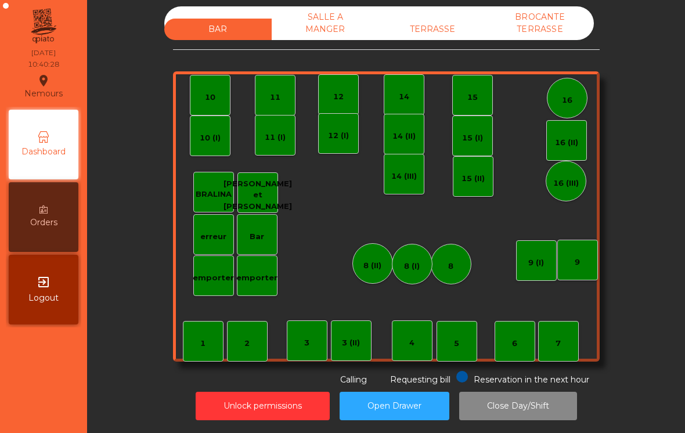
scroll to position [6, 0]
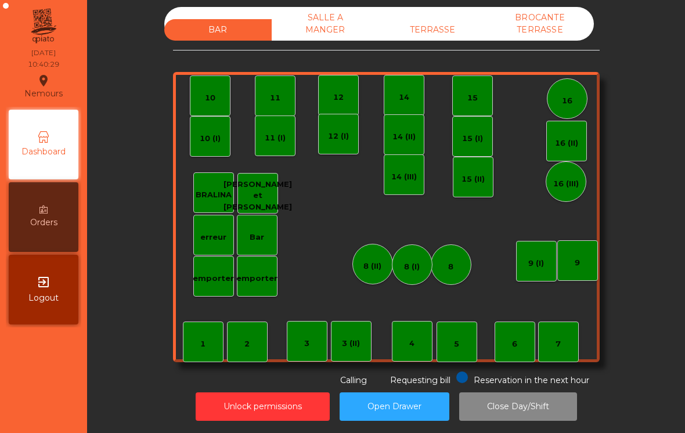
click at [445, 62] on div "BAR SALLE A MANGER TERRASSE BROCANTE TERRASSE 1 2 3 4 5 6 7 8 9 10 11 12 14 15 …" at bounding box center [386, 197] width 427 height 380
click at [459, 27] on div "TERRASSE" at bounding box center [432, 29] width 107 height 21
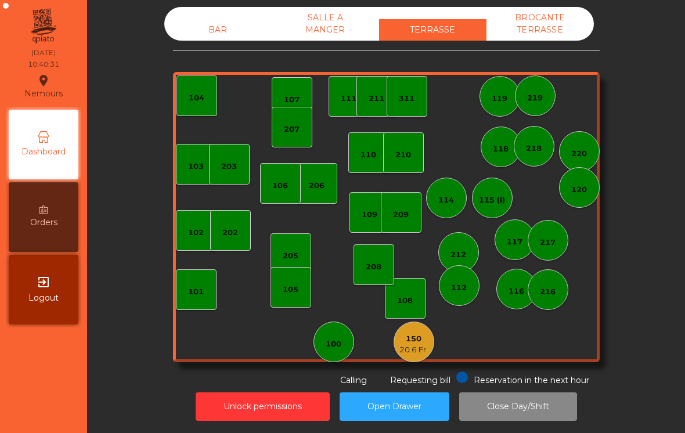
click at [193, 226] on div "102" at bounding box center [196, 230] width 16 height 16
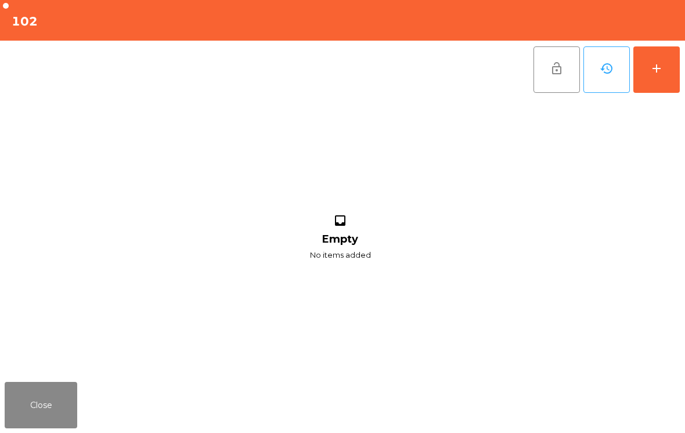
click at [663, 60] on button "add" at bounding box center [657, 69] width 46 height 46
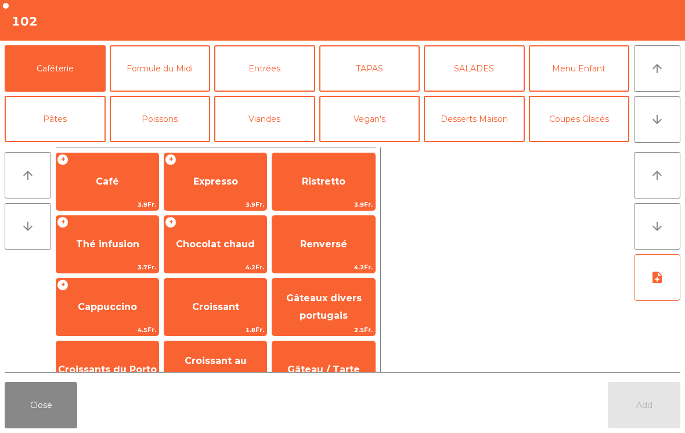
click at [103, 177] on span "Café" at bounding box center [107, 181] width 23 height 11
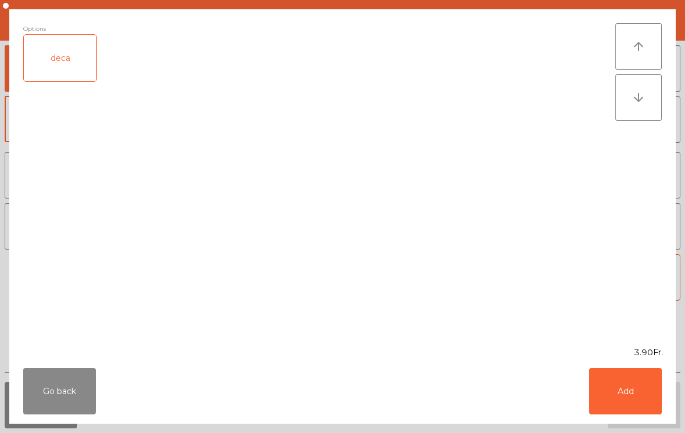
click at [614, 400] on button "Add" at bounding box center [625, 391] width 73 height 46
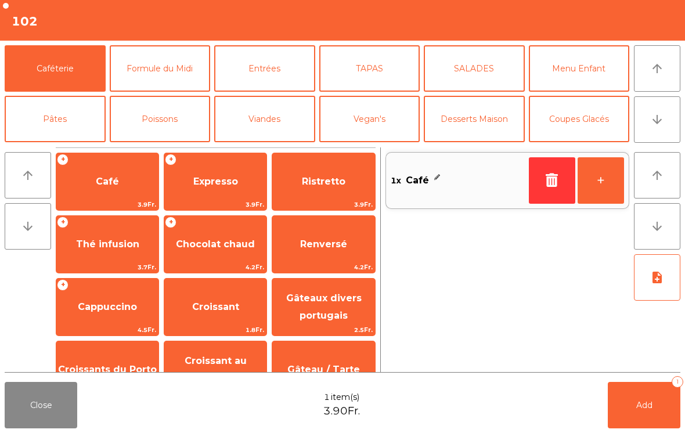
click at [646, 409] on span "Add" at bounding box center [644, 405] width 16 height 10
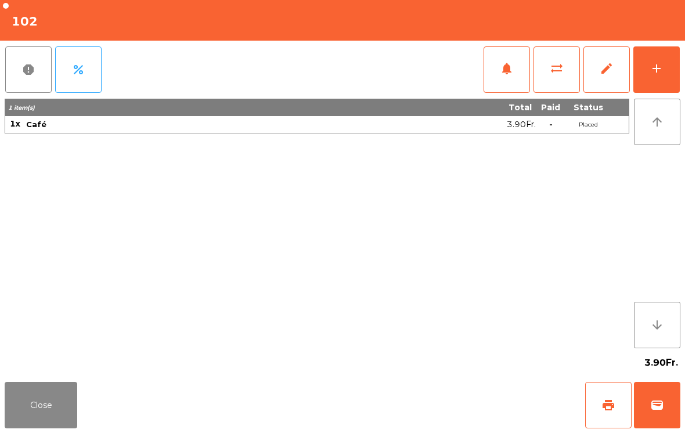
click at [666, 424] on button "wallet" at bounding box center [657, 405] width 46 height 46
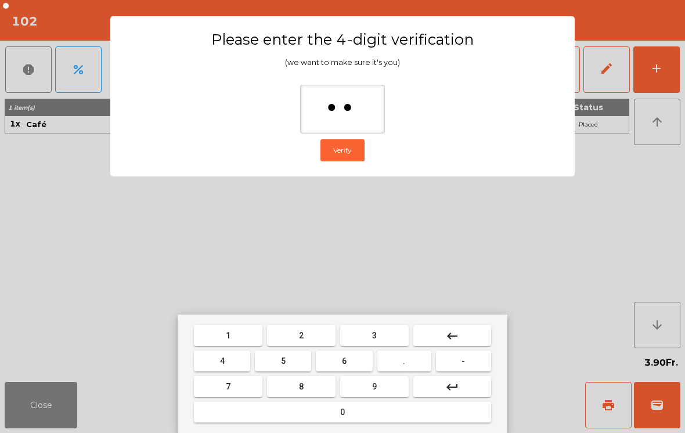
type input "***"
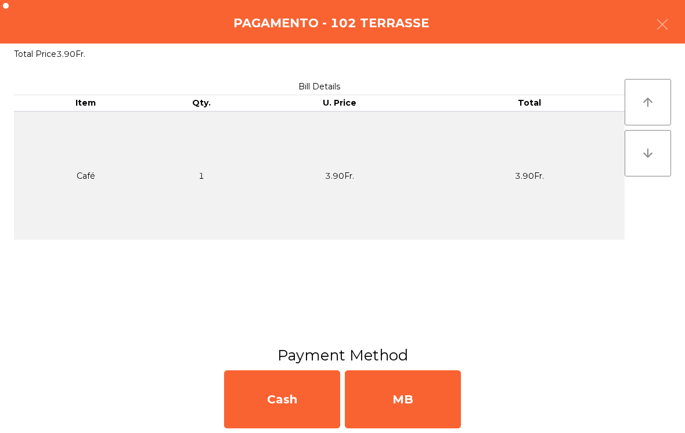
click at [435, 387] on div "MB" at bounding box center [403, 399] width 116 height 58
click at [435, 387] on div "No" at bounding box center [403, 399] width 116 height 58
click at [436, 403] on div "No" at bounding box center [403, 399] width 116 height 58
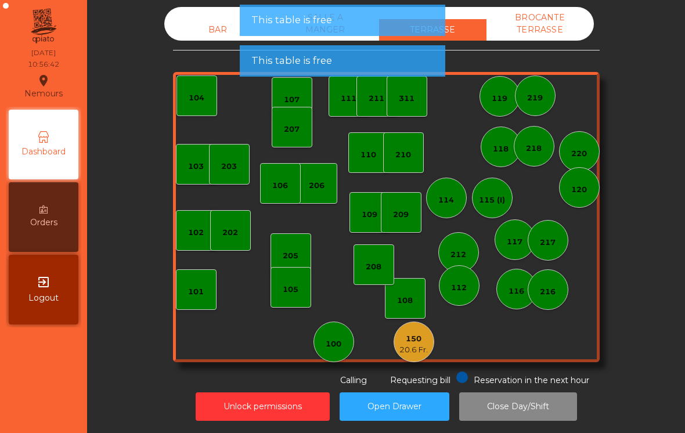
click at [424, 404] on button "Open Drawer" at bounding box center [395, 407] width 110 height 28
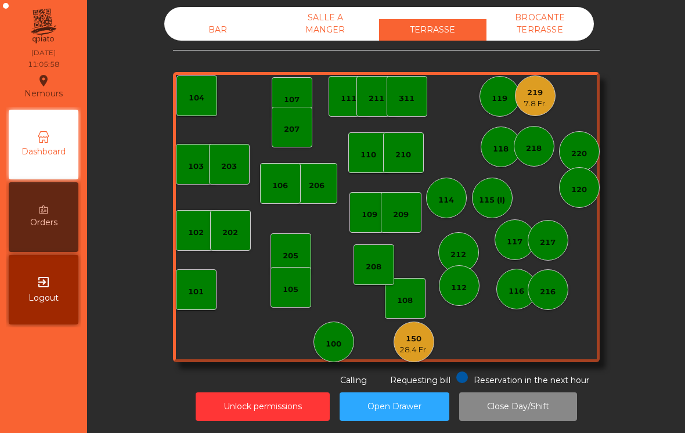
click at [426, 351] on div "28.4 Fr." at bounding box center [414, 350] width 28 height 12
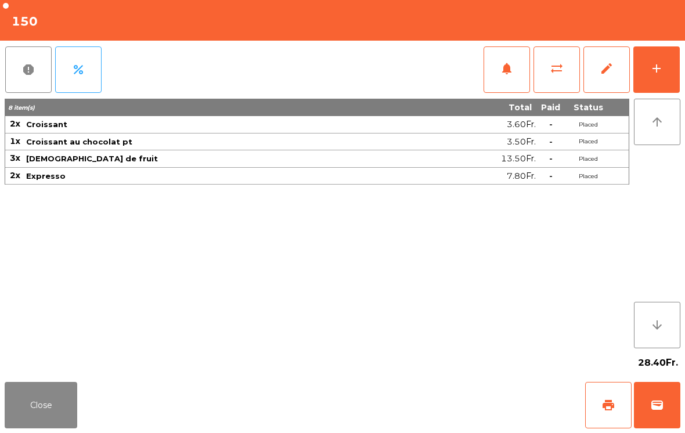
click at [559, 68] on span "sync_alt" at bounding box center [557, 69] width 14 height 14
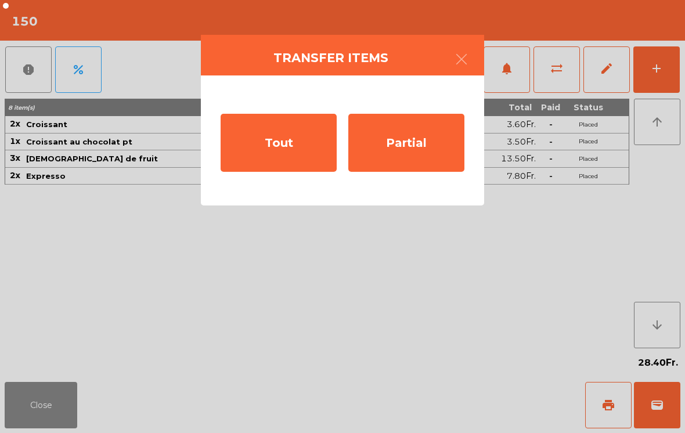
click at [395, 137] on div "Partial" at bounding box center [406, 143] width 116 height 58
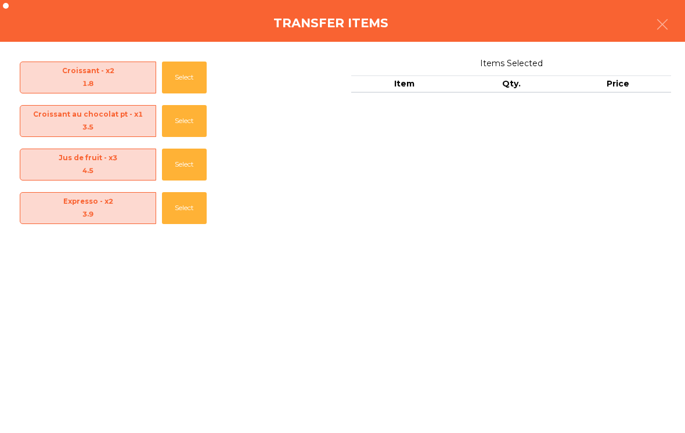
click at [178, 210] on button "Select" at bounding box center [184, 208] width 45 height 32
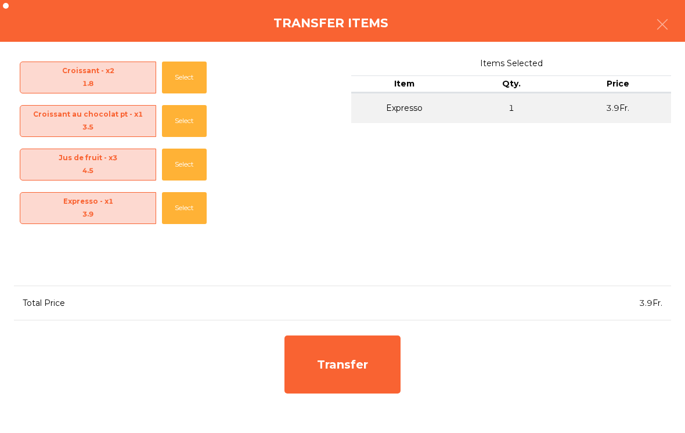
click at [193, 208] on button "Select" at bounding box center [184, 208] width 45 height 32
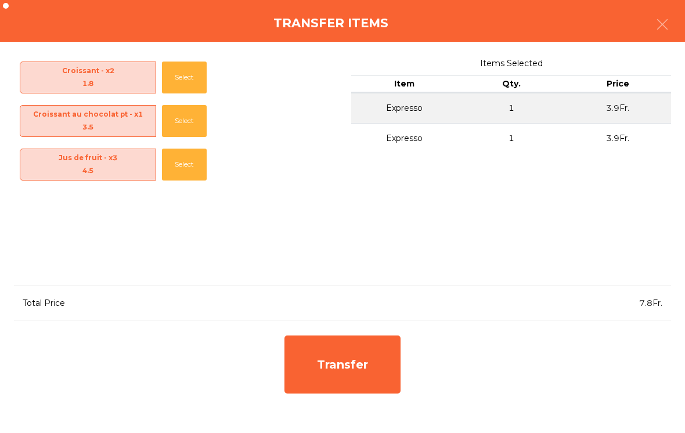
click at [379, 383] on div "Transfer" at bounding box center [343, 365] width 116 height 58
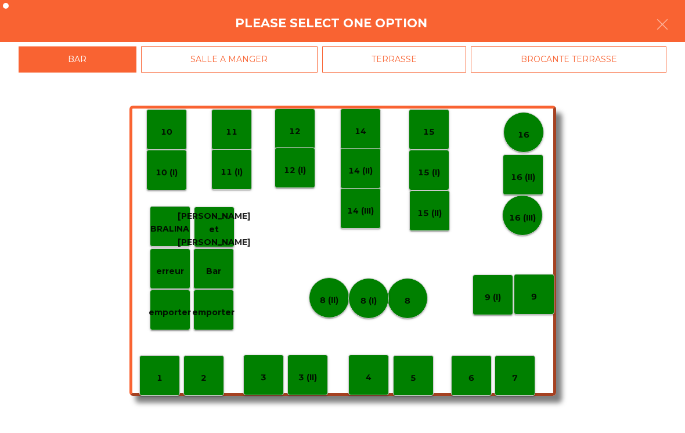
click at [175, 267] on p "erreur" at bounding box center [170, 271] width 28 height 13
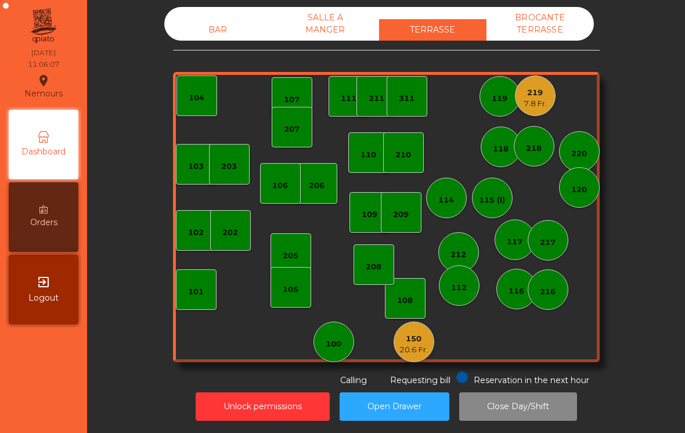
click at [217, 27] on div "BAR" at bounding box center [217, 29] width 107 height 21
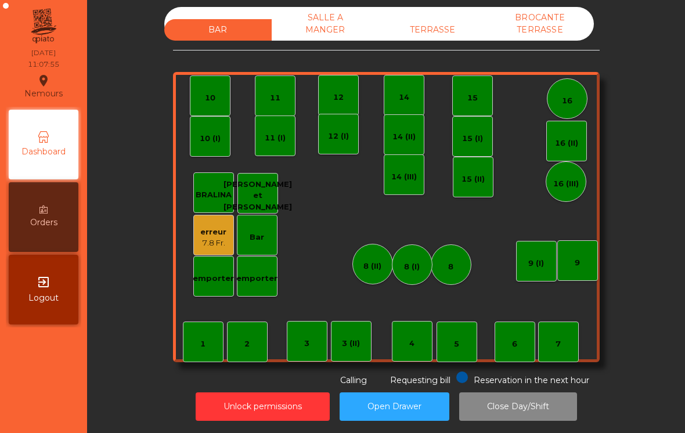
click at [435, 30] on div "TERRASSE" at bounding box center [432, 29] width 107 height 21
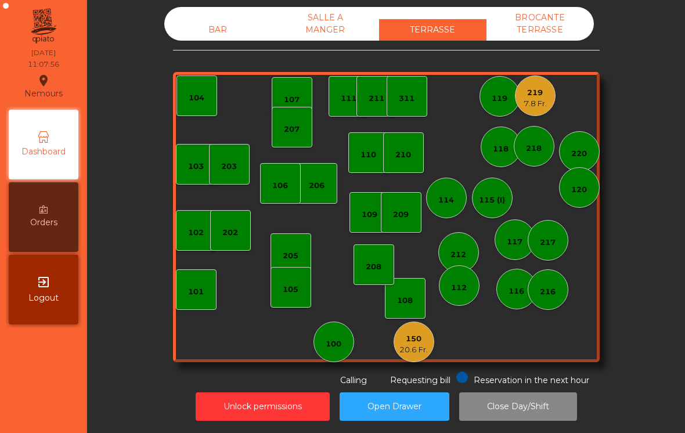
click at [538, 87] on div "219 7.8 Fr." at bounding box center [535, 95] width 23 height 27
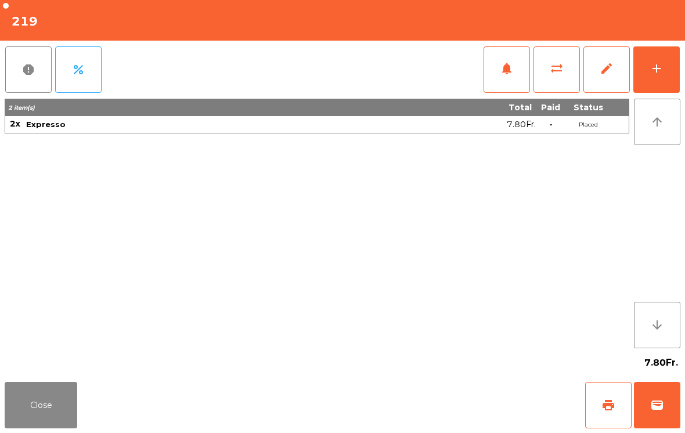
click at [674, 67] on button "add" at bounding box center [657, 69] width 46 height 46
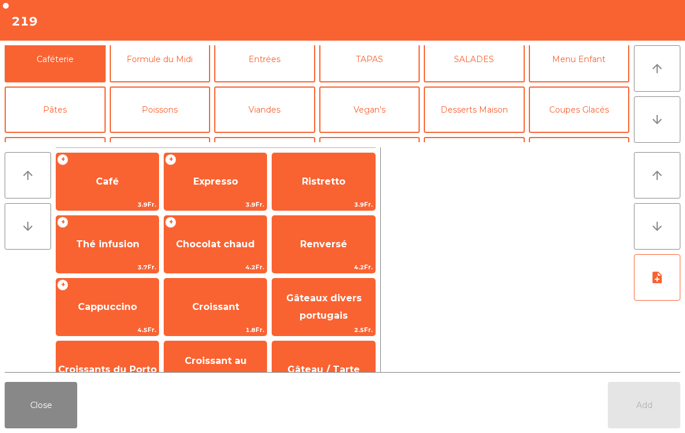
scroll to position [64, 0]
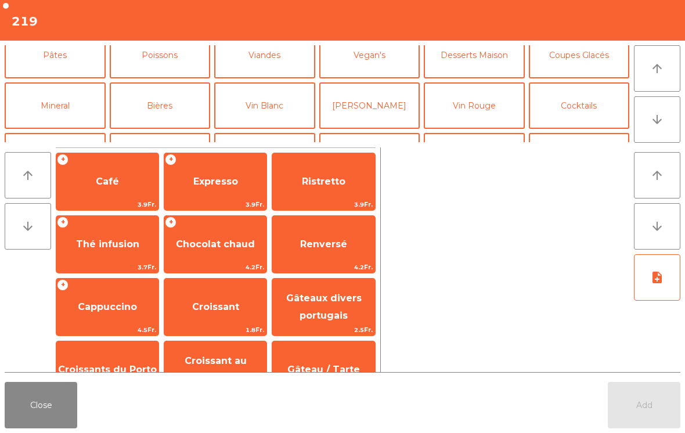
click at [53, 107] on button "Mineral" at bounding box center [55, 105] width 101 height 46
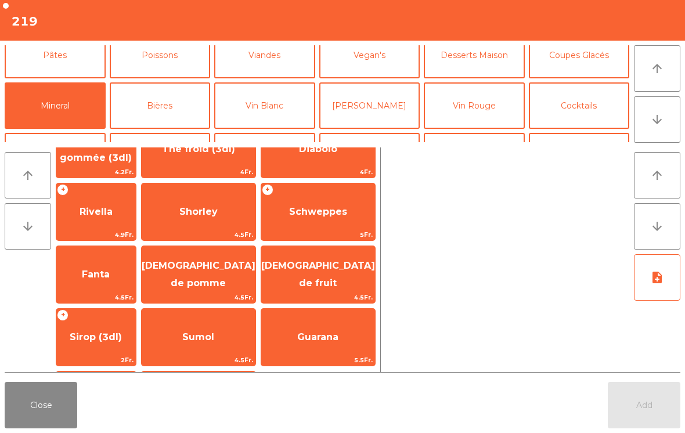
scroll to position [227, 0]
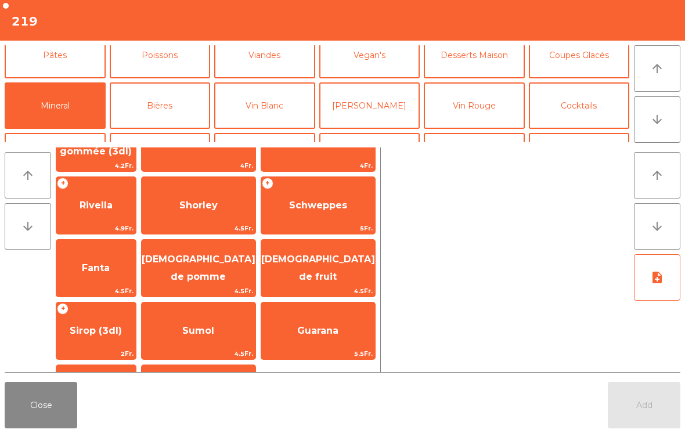
click at [334, 269] on span "[DEMOGRAPHIC_DATA] de fruit" at bounding box center [318, 268] width 114 height 28
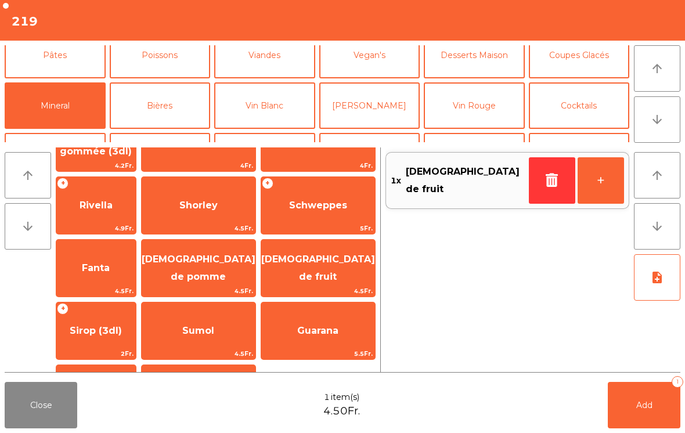
click at [647, 409] on span "Add" at bounding box center [644, 405] width 16 height 10
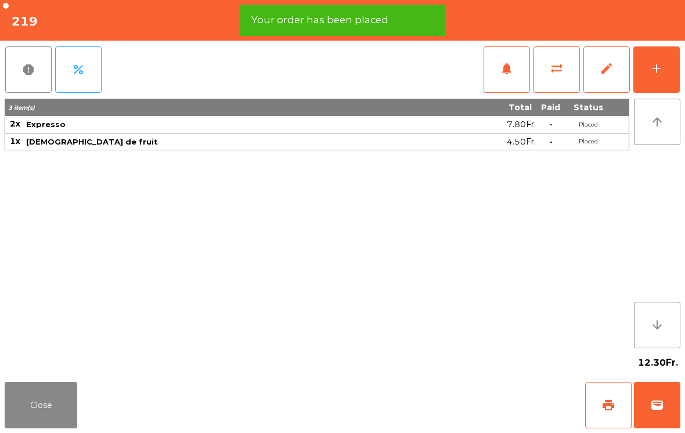
click at [600, 416] on button "print" at bounding box center [608, 405] width 46 height 46
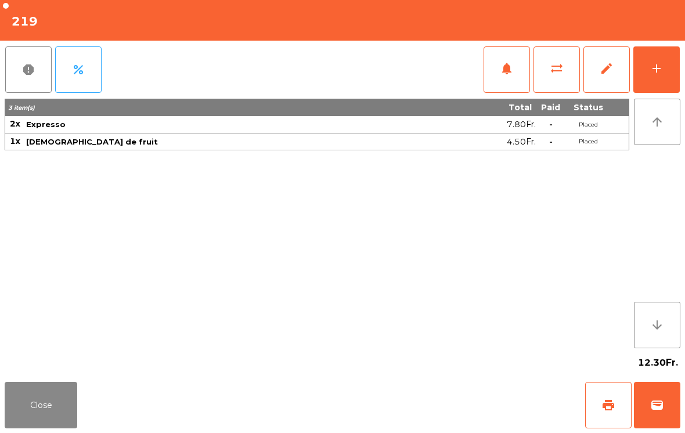
click at [46, 409] on button "Close" at bounding box center [41, 405] width 73 height 46
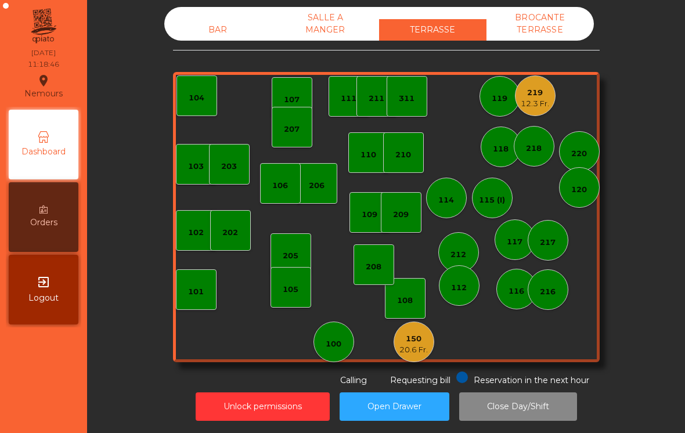
click at [286, 135] on div "207" at bounding box center [292, 130] width 16 height 12
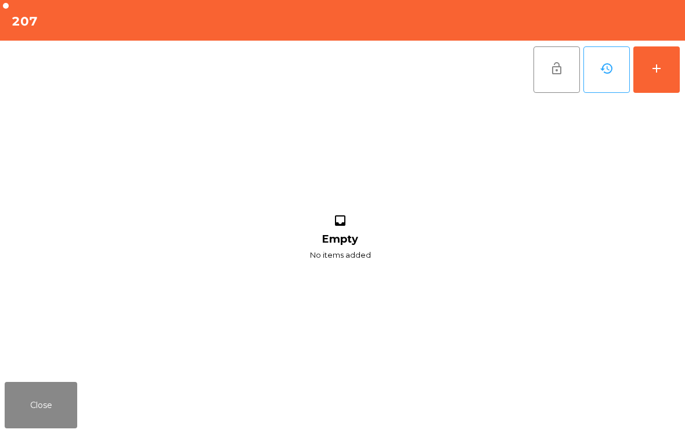
click at [660, 64] on div "add" at bounding box center [657, 69] width 14 height 14
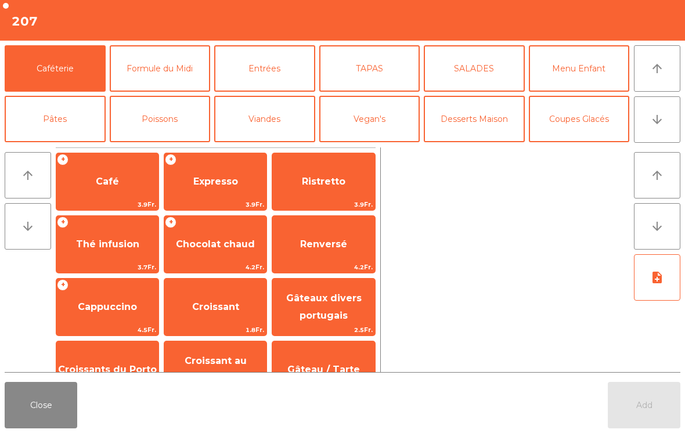
click at [107, 192] on span "Café" at bounding box center [107, 181] width 102 height 31
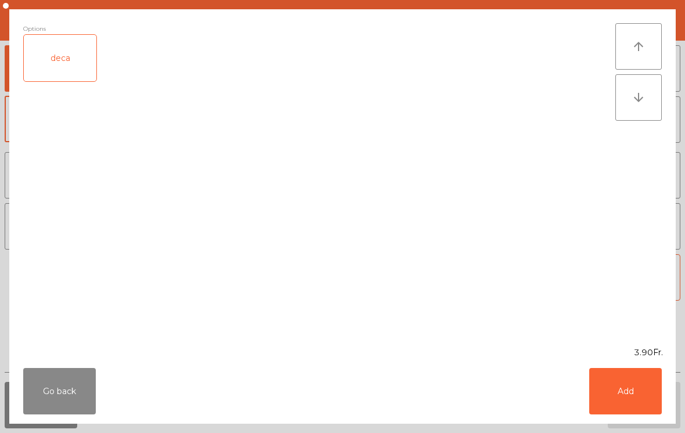
click at [647, 400] on button "Add" at bounding box center [625, 391] width 73 height 46
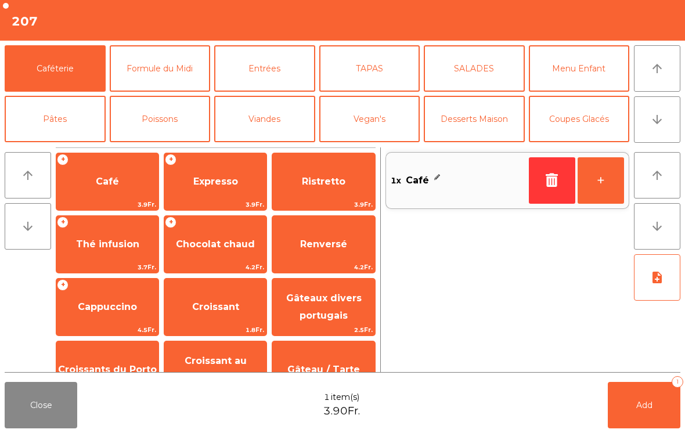
click at [665, 125] on button "arrow_downward" at bounding box center [657, 119] width 46 height 46
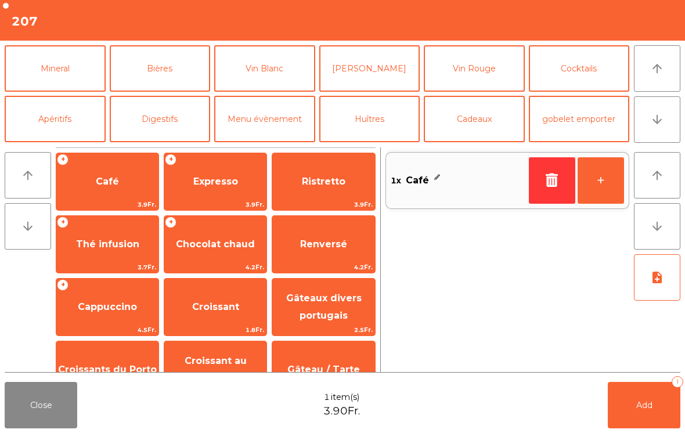
click at [54, 73] on button "Mineral" at bounding box center [55, 68] width 101 height 46
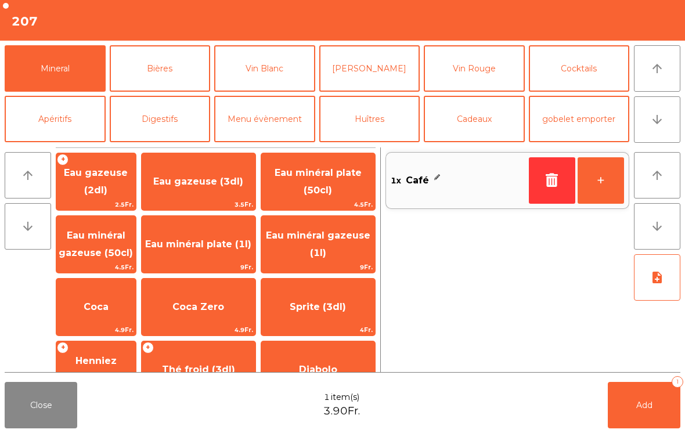
click at [228, 203] on span "3.5Fr." at bounding box center [199, 204] width 114 height 11
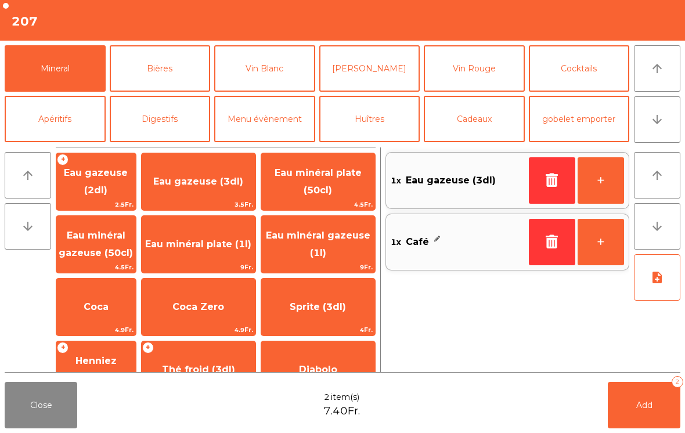
click at [636, 411] on button "Add 2" at bounding box center [644, 405] width 73 height 46
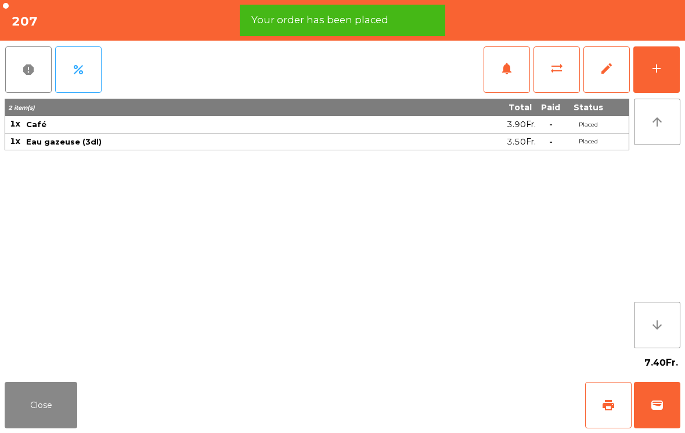
click at [48, 397] on button "Close" at bounding box center [41, 405] width 73 height 46
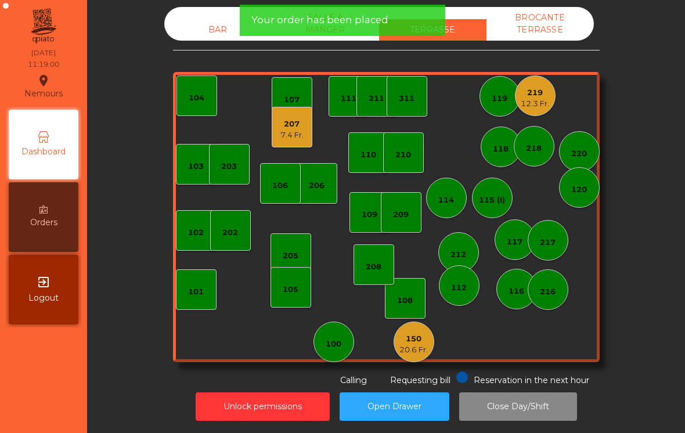
click at [528, 247] on div "117" at bounding box center [515, 240] width 41 height 41
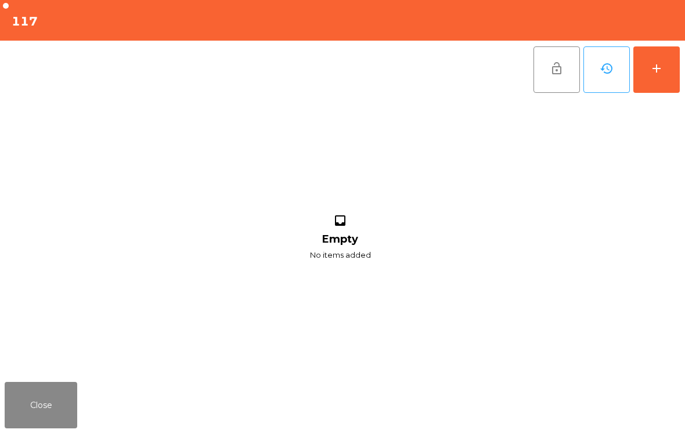
click at [677, 66] on button "add" at bounding box center [657, 69] width 46 height 46
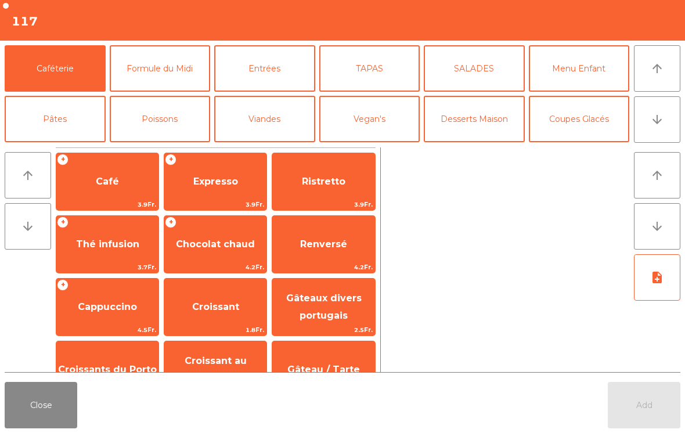
click at [220, 188] on span "Expresso" at bounding box center [215, 181] width 102 height 31
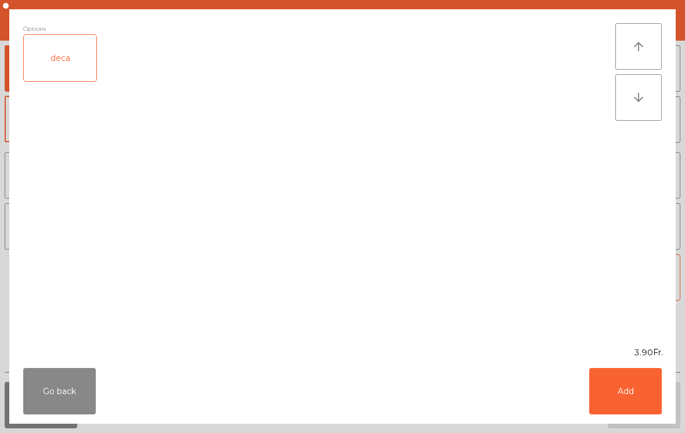
click at [650, 398] on button "Add" at bounding box center [625, 391] width 73 height 46
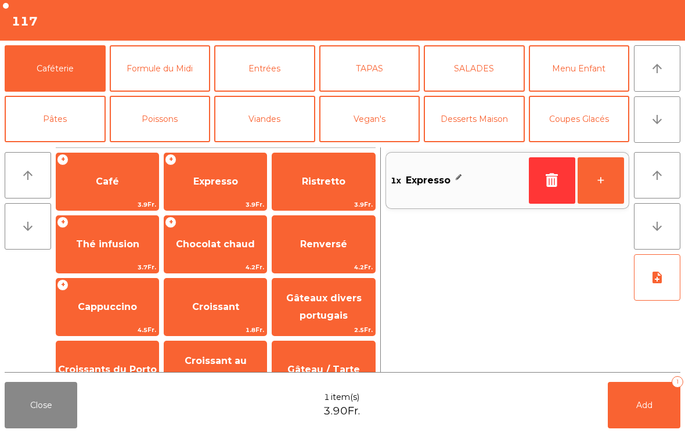
click at [668, 125] on button "arrow_downward" at bounding box center [657, 119] width 46 height 46
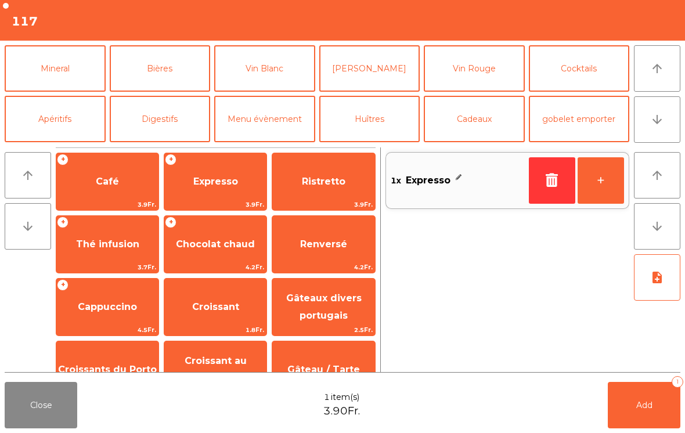
click at [171, 75] on button "Bières" at bounding box center [160, 68] width 101 height 46
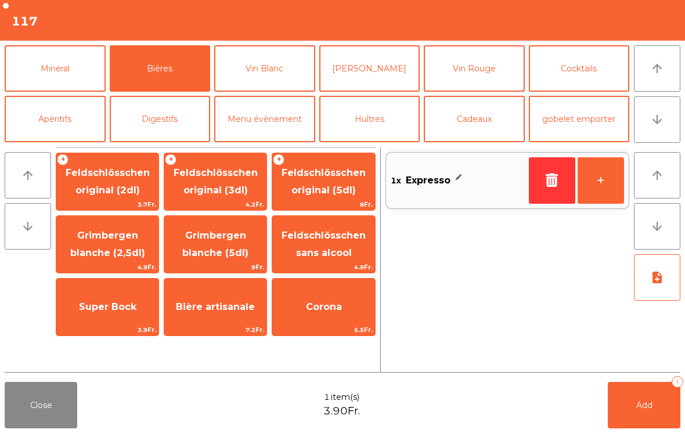
click at [208, 200] on span "4.2Fr." at bounding box center [215, 204] width 102 height 11
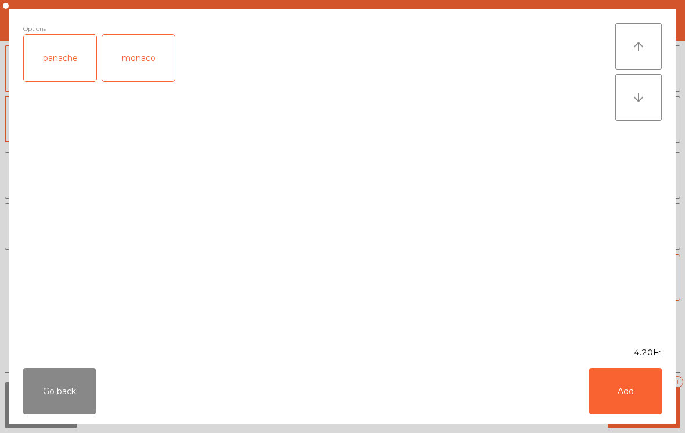
click at [640, 400] on button "Add" at bounding box center [625, 391] width 73 height 46
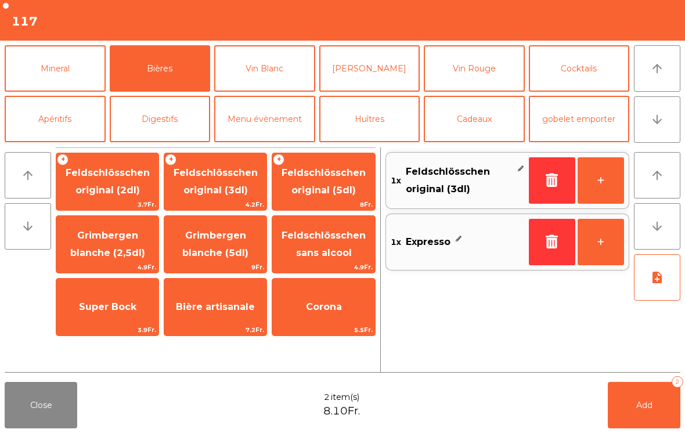
click at [646, 408] on span "Add" at bounding box center [644, 405] width 16 height 10
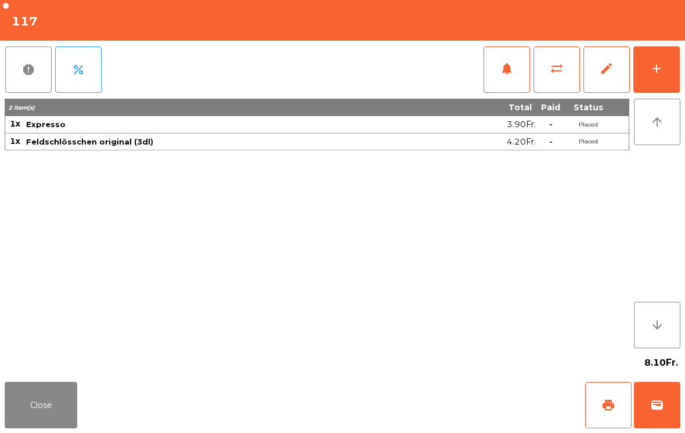
click at [45, 422] on button "Close" at bounding box center [41, 405] width 73 height 46
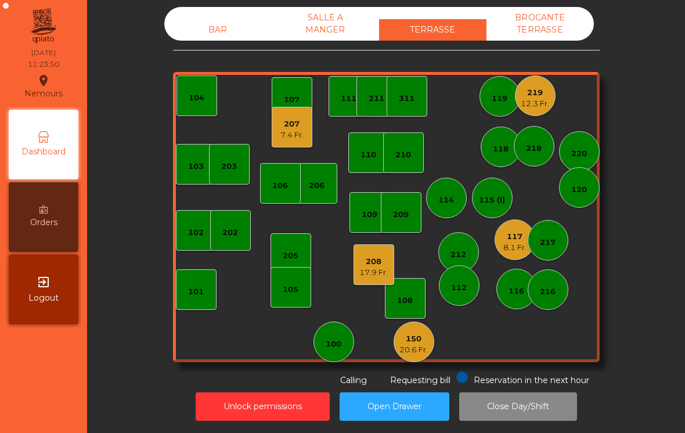
click at [511, 241] on div "117" at bounding box center [514, 237] width 23 height 12
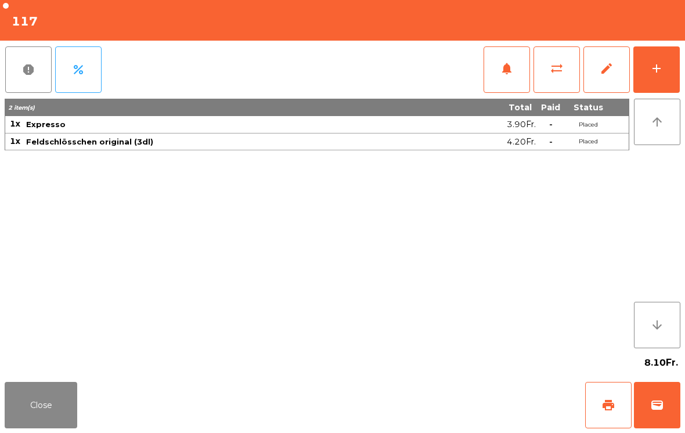
click at [610, 410] on span "print" at bounding box center [609, 405] width 14 height 14
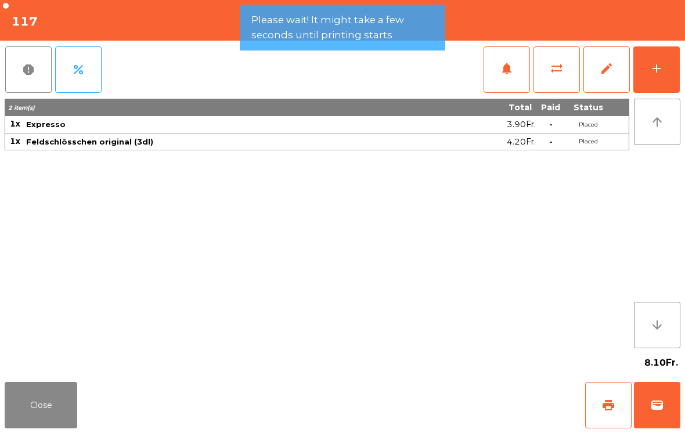
click at [62, 409] on button "Close" at bounding box center [41, 405] width 73 height 46
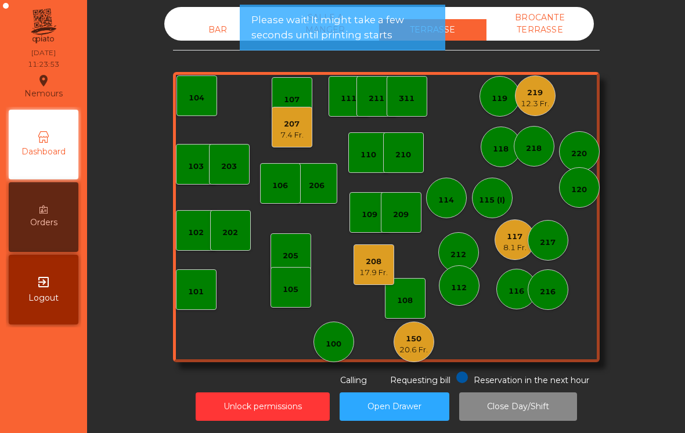
click at [303, 137] on div "7.4 Fr." at bounding box center [291, 135] width 23 height 12
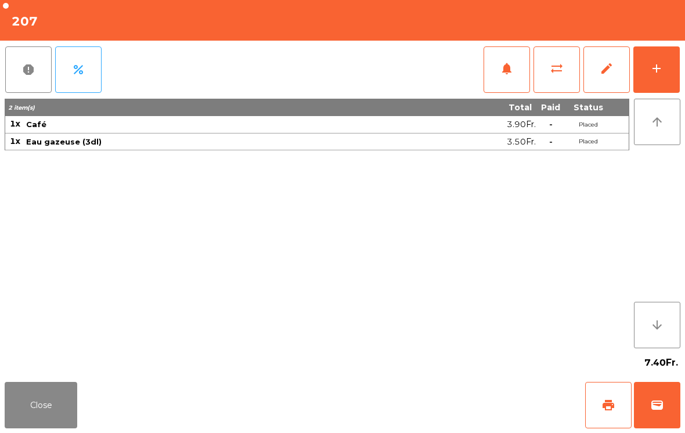
click at [603, 408] on span "print" at bounding box center [609, 405] width 14 height 14
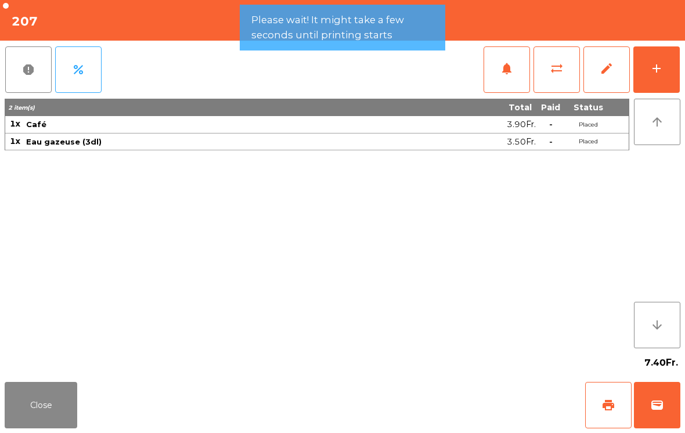
click at [594, 404] on button "print" at bounding box center [608, 405] width 46 height 46
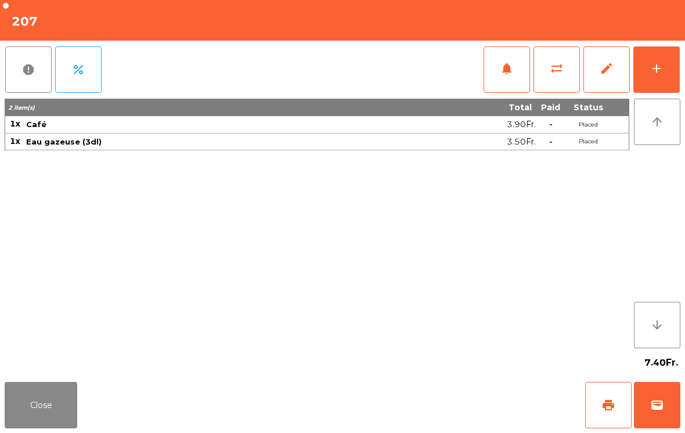
click at [25, 393] on button "Close" at bounding box center [41, 405] width 73 height 46
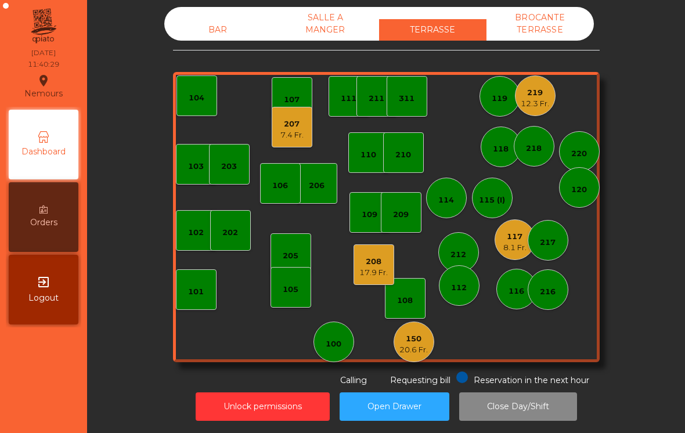
click at [497, 101] on div "119" at bounding box center [500, 99] width 16 height 12
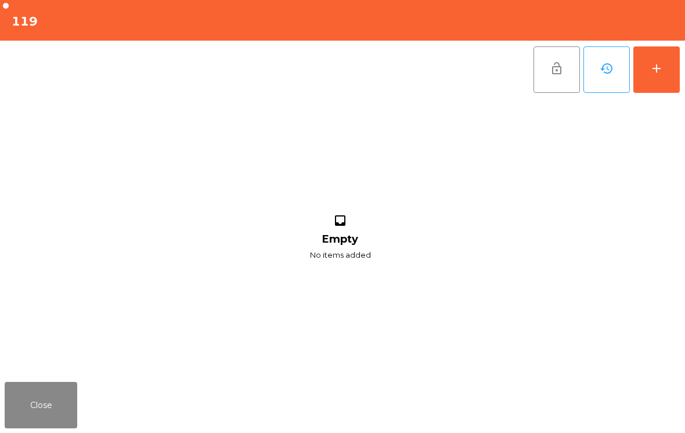
click at [666, 84] on button "add" at bounding box center [657, 69] width 46 height 46
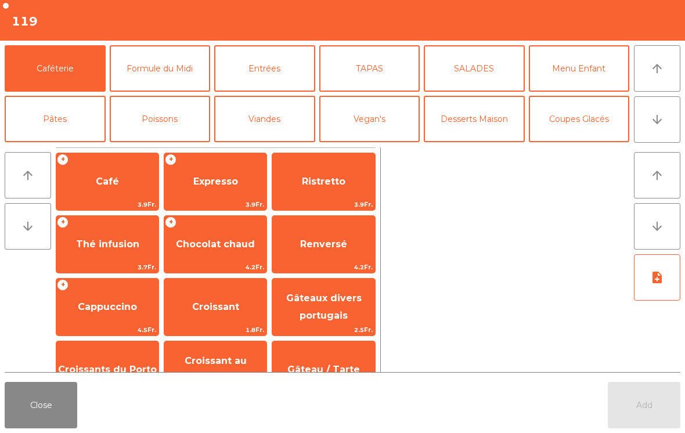
click at [597, 131] on button "Coupes Glacés" at bounding box center [579, 119] width 101 height 46
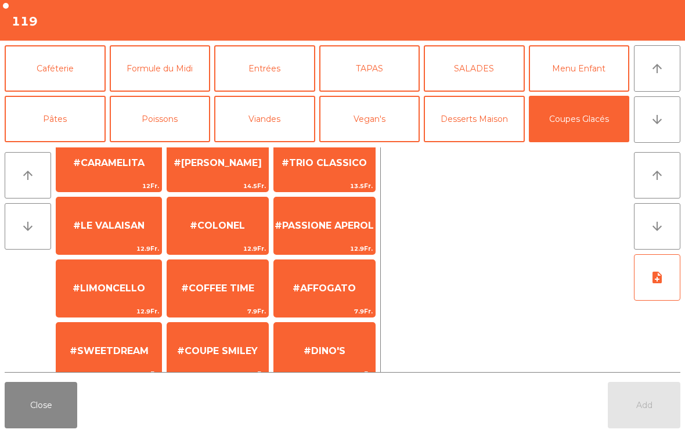
scroll to position [91, 0]
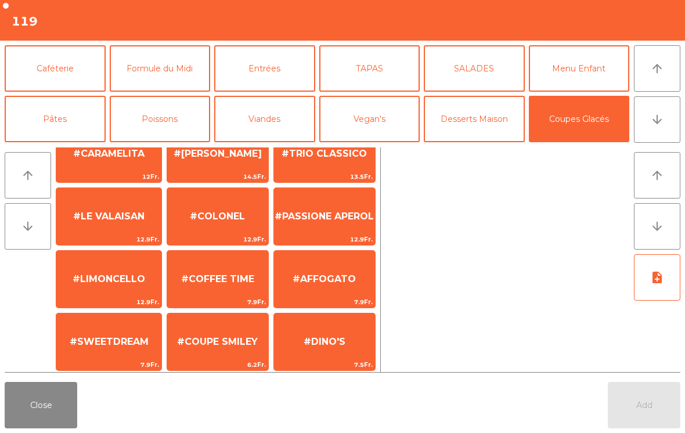
click at [337, 292] on span "#AFFOGATO" at bounding box center [324, 279] width 101 height 31
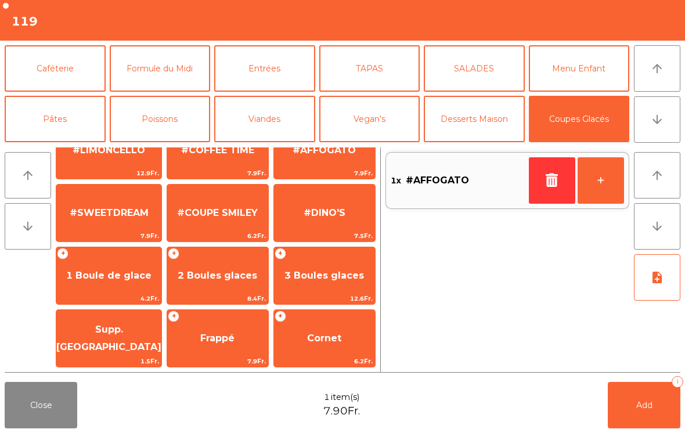
scroll to position [220, 0]
click at [120, 289] on span "1 Boule de glace" at bounding box center [108, 275] width 105 height 31
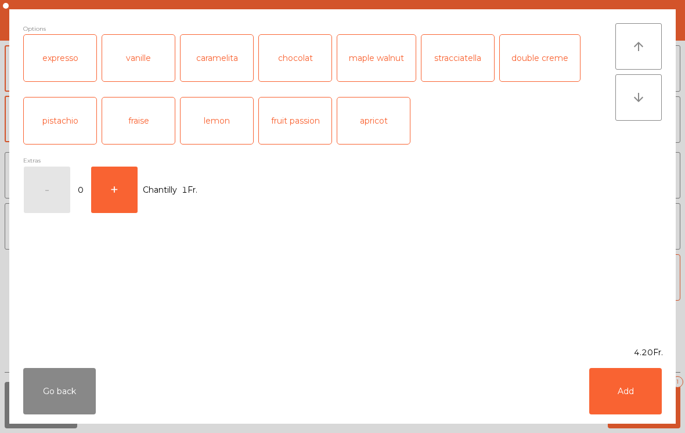
click at [231, 69] on div "caramelita" at bounding box center [217, 58] width 73 height 46
click at [629, 397] on button "Add" at bounding box center [625, 391] width 73 height 46
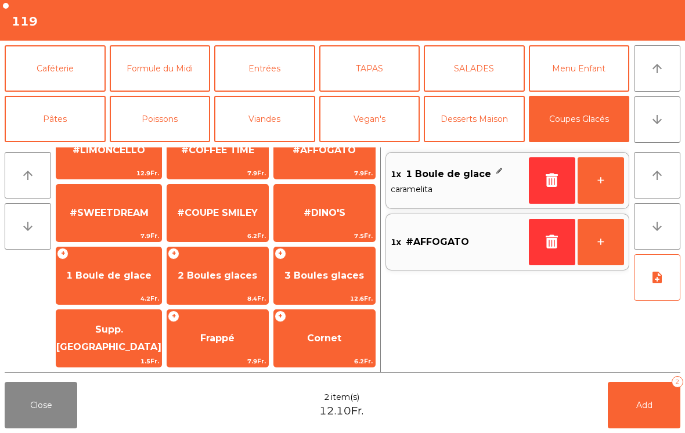
click at [84, 69] on button "Caféterie" at bounding box center [55, 68] width 101 height 46
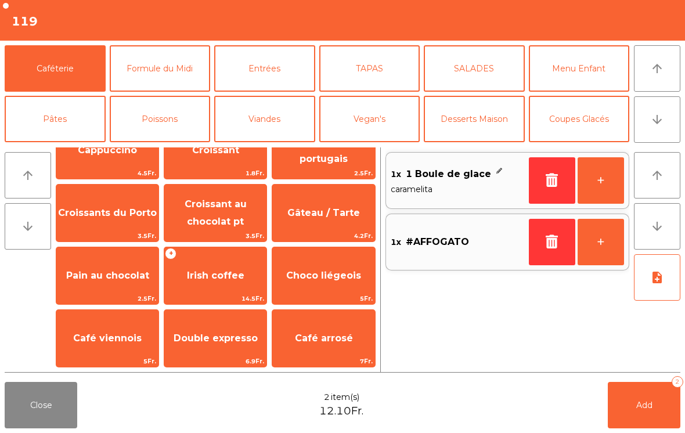
scroll to position [-5, 0]
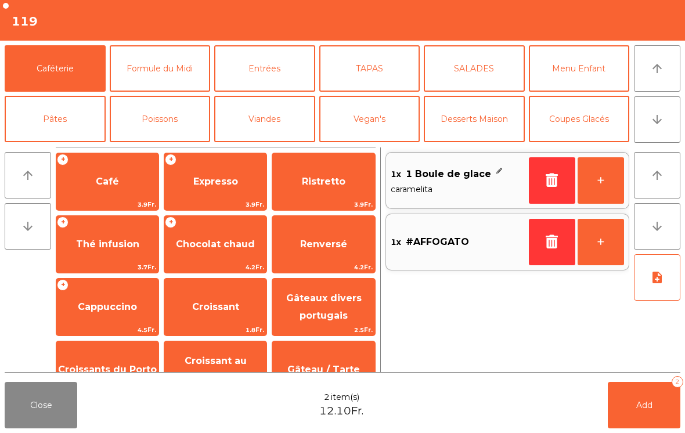
click at [347, 250] on span "Renversé" at bounding box center [323, 244] width 102 height 31
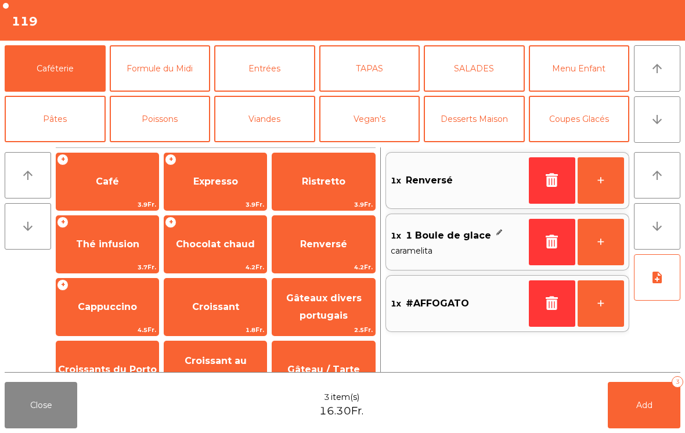
scroll to position [0, 0]
click at [656, 416] on button "Add 3" at bounding box center [644, 405] width 73 height 46
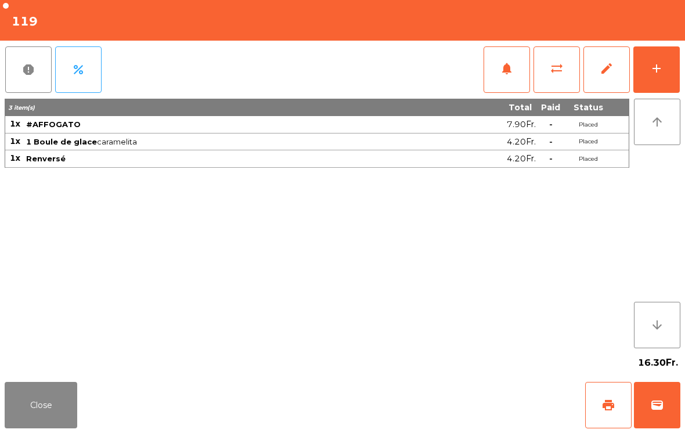
click at [623, 406] on button "print" at bounding box center [608, 405] width 46 height 46
click at [64, 406] on button "Close" at bounding box center [41, 405] width 73 height 46
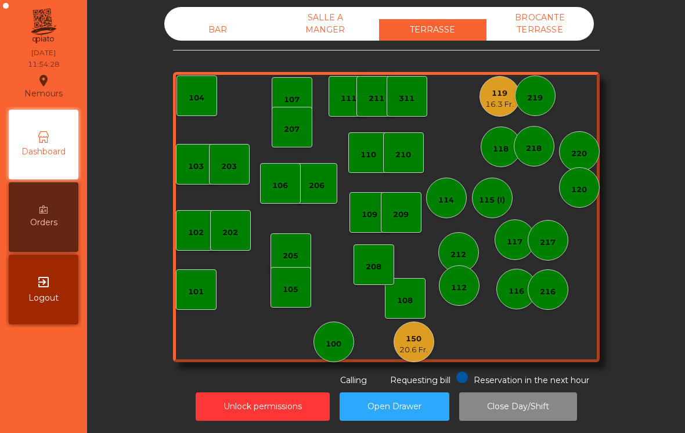
click at [492, 109] on div "16.3 Fr." at bounding box center [499, 105] width 28 height 12
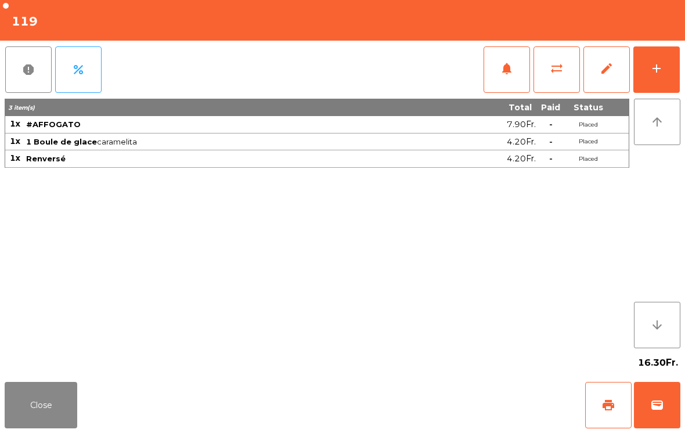
click at [30, 428] on button "Close" at bounding box center [41, 405] width 73 height 46
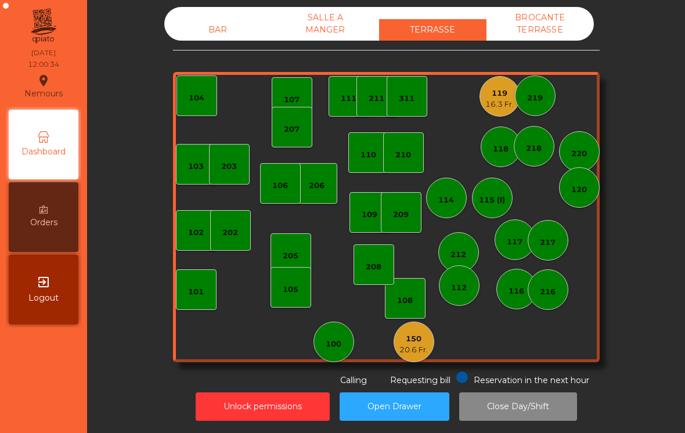
click at [497, 102] on div "16.3 Fr." at bounding box center [499, 105] width 28 height 12
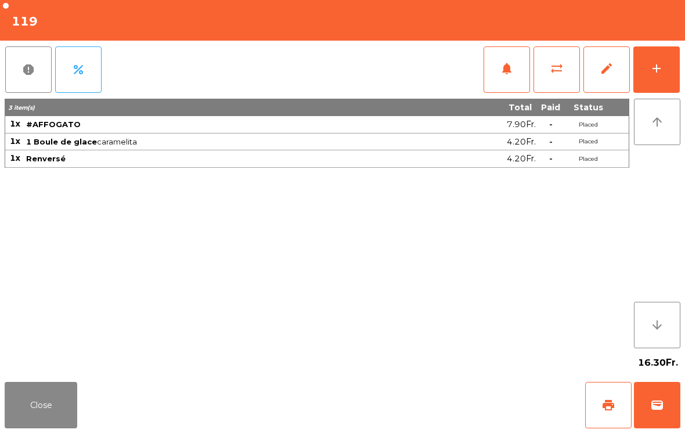
click at [659, 427] on button "wallet" at bounding box center [657, 405] width 46 height 46
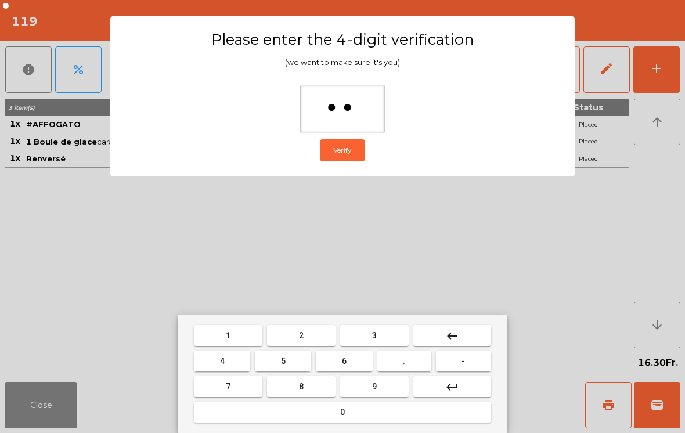
type input "***"
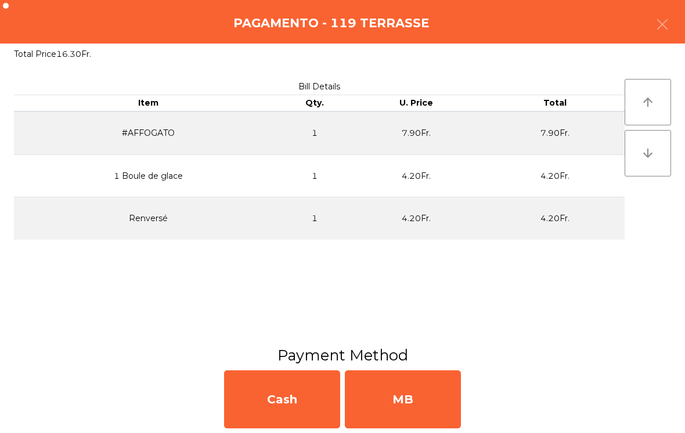
click at [440, 407] on div "MB" at bounding box center [403, 399] width 116 height 58
click at [423, 399] on div "No" at bounding box center [403, 399] width 116 height 58
click at [416, 391] on div "No" at bounding box center [403, 399] width 116 height 58
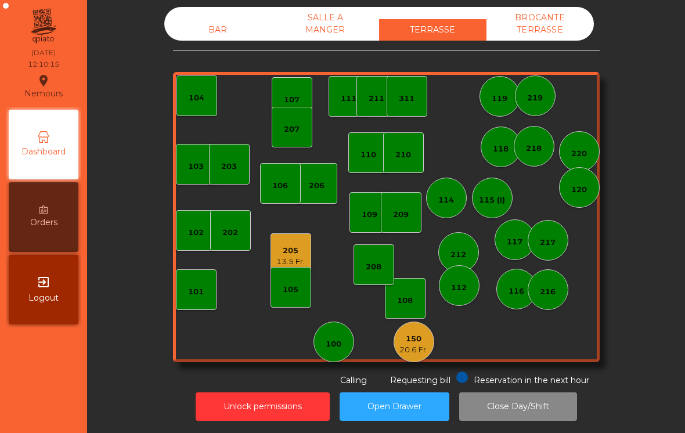
click at [461, 249] on div "212" at bounding box center [459, 255] width 16 height 12
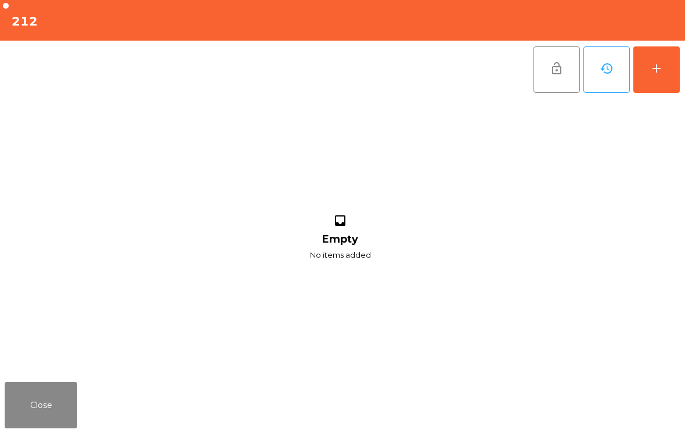
click at [36, 408] on button "Close" at bounding box center [41, 405] width 73 height 46
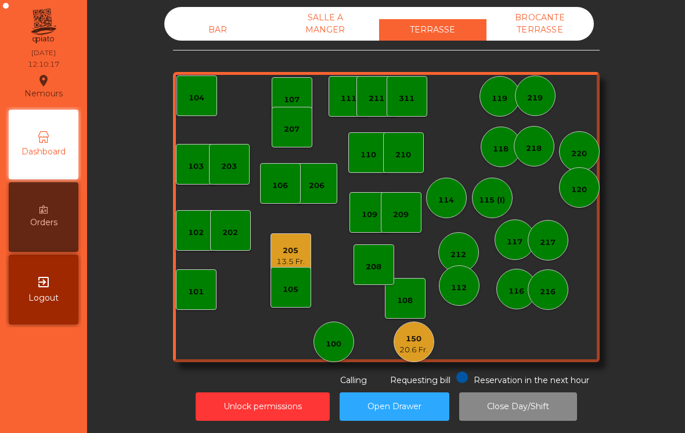
click at [455, 301] on div "112" at bounding box center [459, 285] width 41 height 41
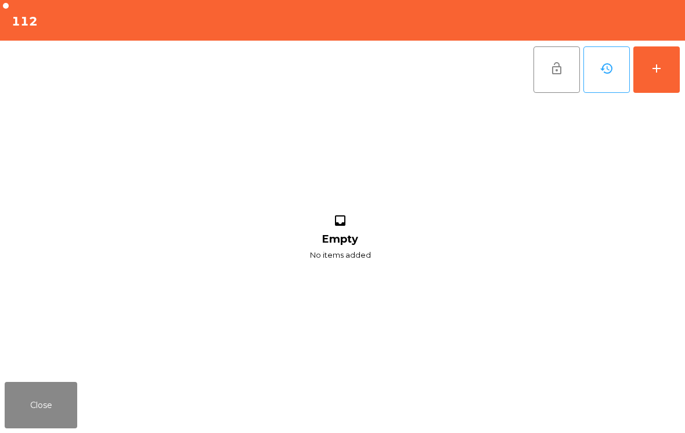
click at [677, 67] on button "add" at bounding box center [657, 69] width 46 height 46
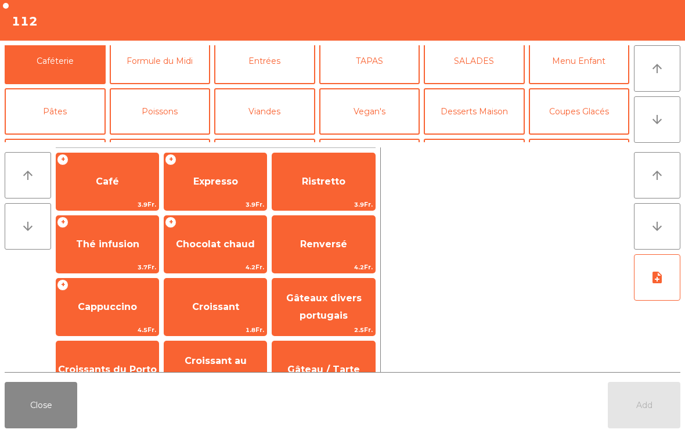
scroll to position [76, 0]
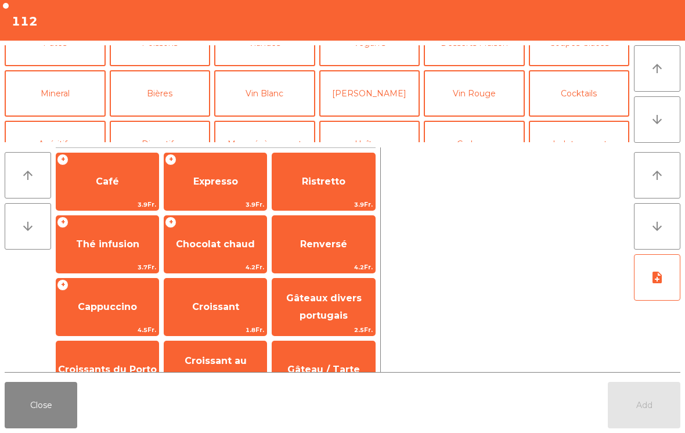
click at [281, 99] on button "Vin Blanc" at bounding box center [264, 93] width 101 height 46
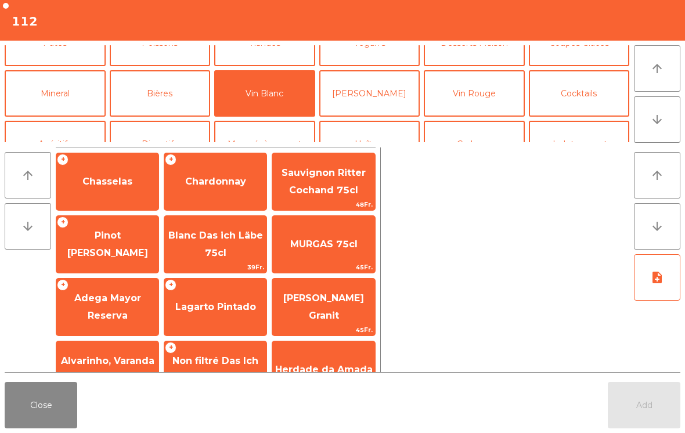
click at [130, 253] on span "Pinot [PERSON_NAME]" at bounding box center [107, 244] width 102 height 49
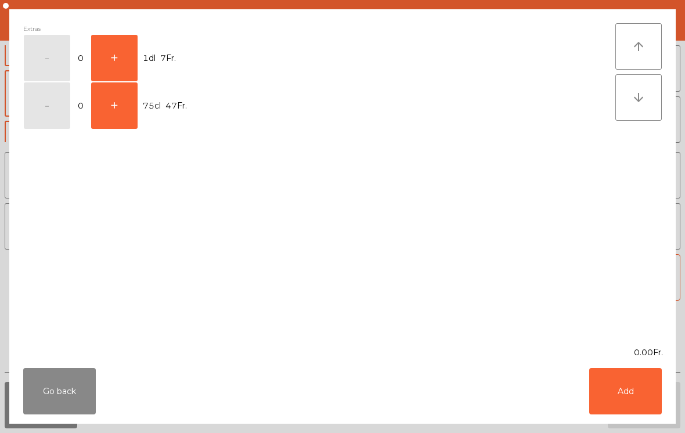
click at [116, 58] on button "+" at bounding box center [114, 58] width 46 height 46
click at [606, 393] on button "Add" at bounding box center [625, 391] width 73 height 46
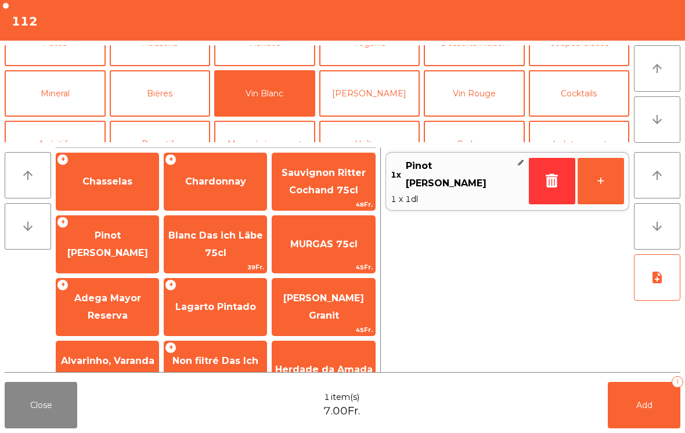
click at [599, 174] on button "+" at bounding box center [601, 181] width 46 height 46
click at [641, 409] on span "Add" at bounding box center [644, 405] width 16 height 10
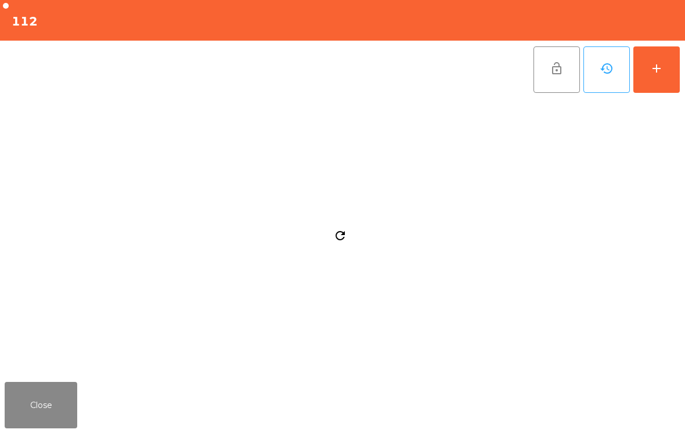
click at [26, 426] on button "Close" at bounding box center [41, 405] width 73 height 46
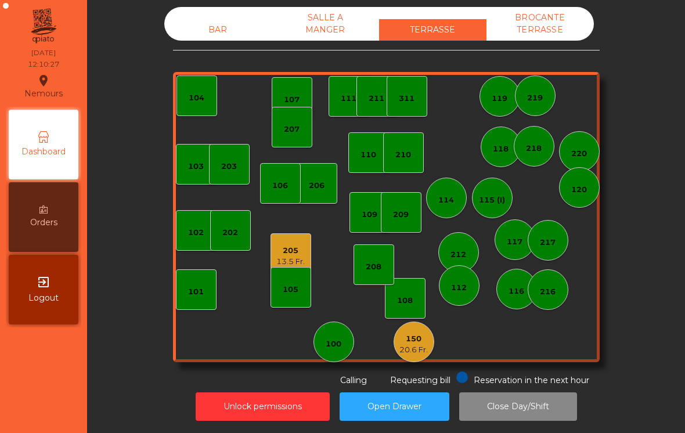
click at [290, 250] on div "205" at bounding box center [290, 251] width 28 height 12
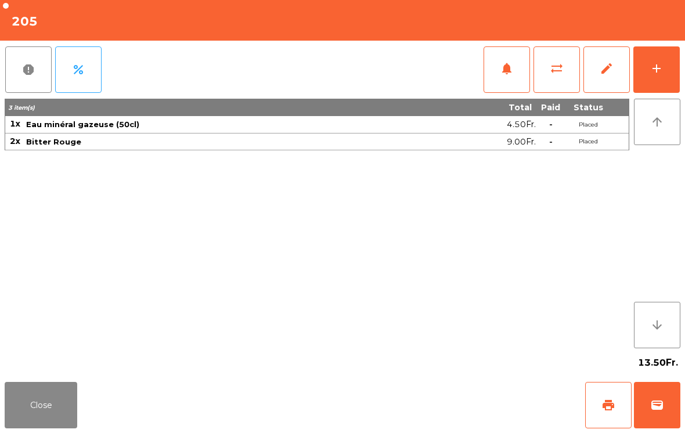
click at [667, 65] on button "add" at bounding box center [657, 69] width 46 height 46
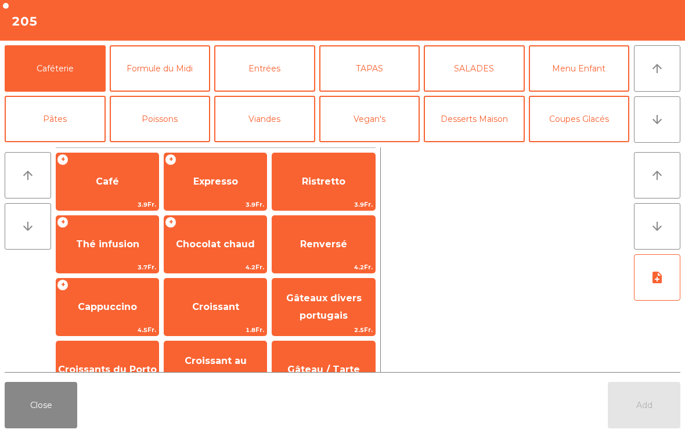
click at [481, 69] on button "SALADES" at bounding box center [474, 68] width 101 height 46
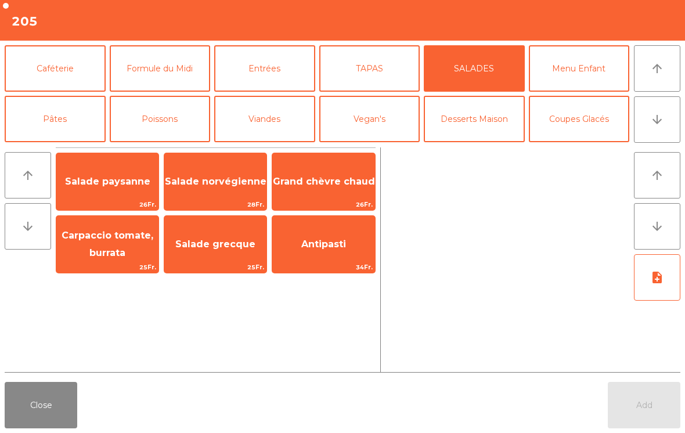
click at [228, 189] on span "Salade norvégienne" at bounding box center [215, 181] width 102 height 31
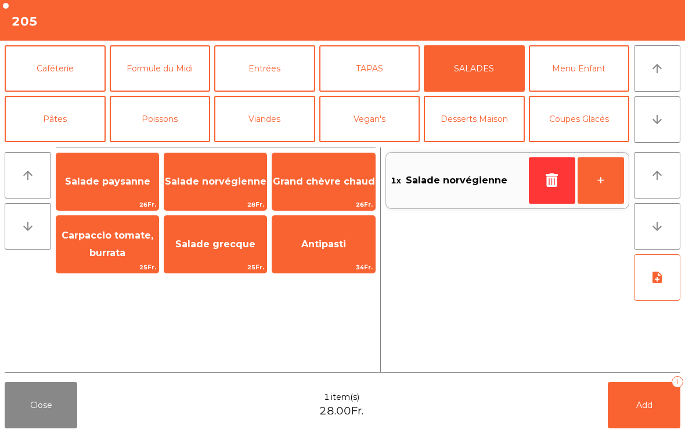
click at [222, 190] on span "Salade norvégienne" at bounding box center [215, 181] width 102 height 31
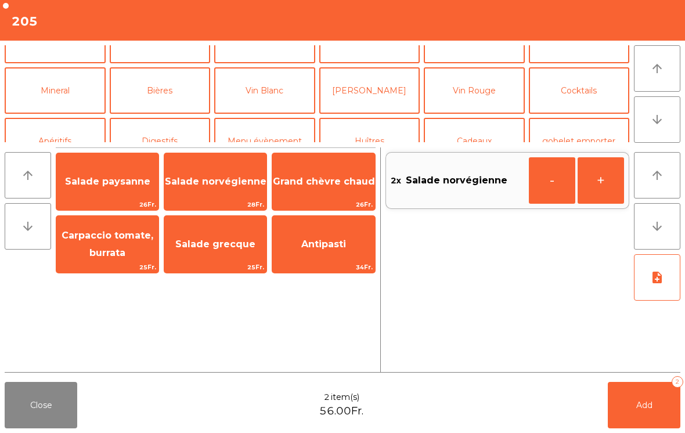
click at [477, 97] on button "Vin Rouge" at bounding box center [474, 90] width 101 height 46
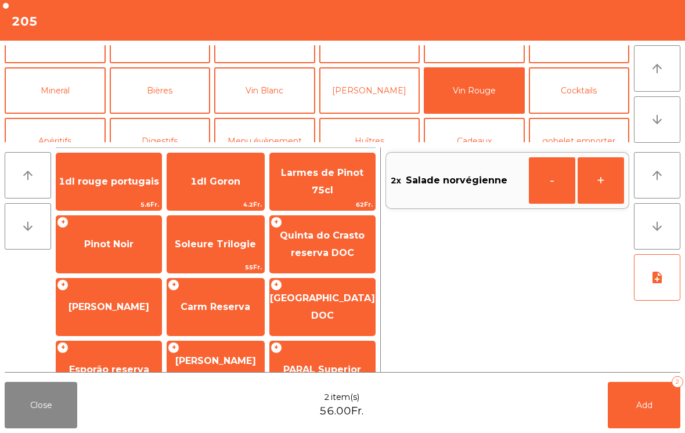
click at [391, 106] on button "[PERSON_NAME]" at bounding box center [369, 90] width 101 height 46
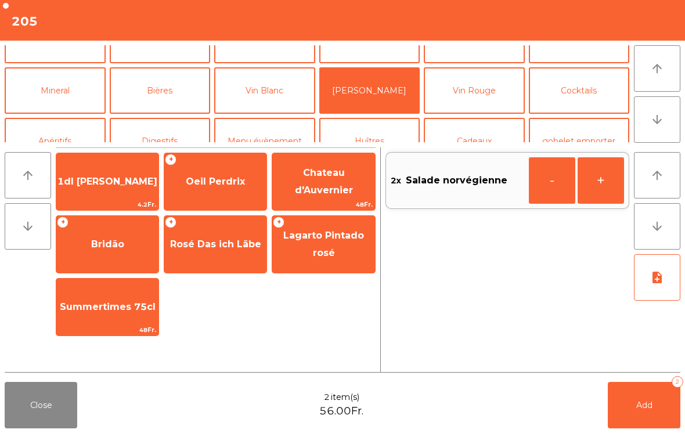
click at [232, 186] on span "Oeil Perdrix" at bounding box center [215, 181] width 59 height 11
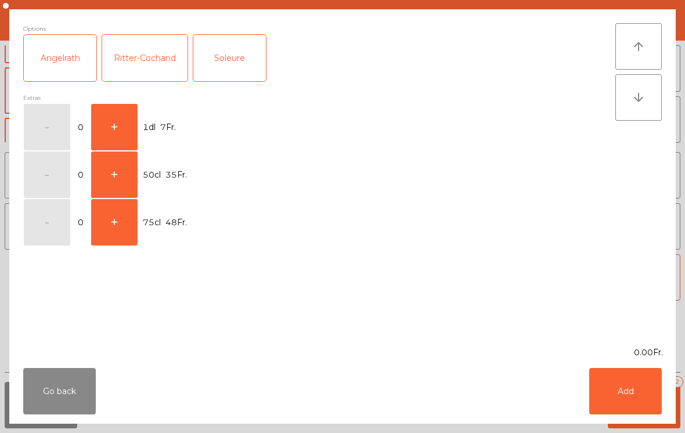
click at [128, 170] on button "+" at bounding box center [114, 175] width 46 height 46
click at [609, 394] on button "Add" at bounding box center [625, 391] width 73 height 46
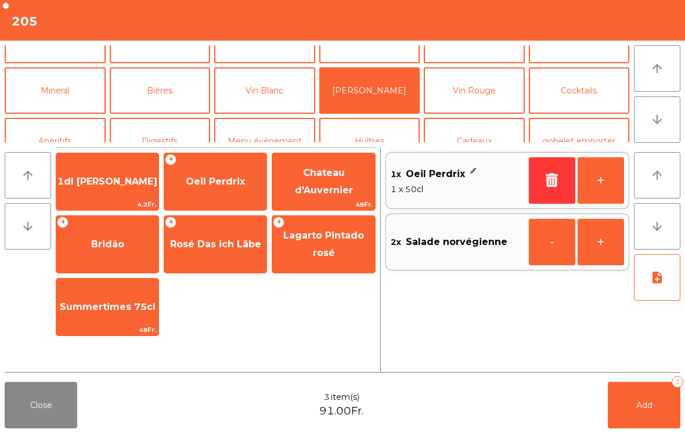
click at [659, 416] on button "Add 3" at bounding box center [644, 405] width 73 height 46
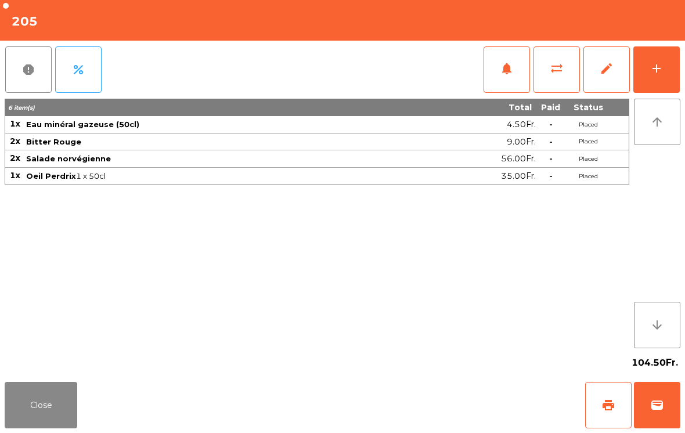
click at [23, 427] on button "Close" at bounding box center [41, 405] width 73 height 46
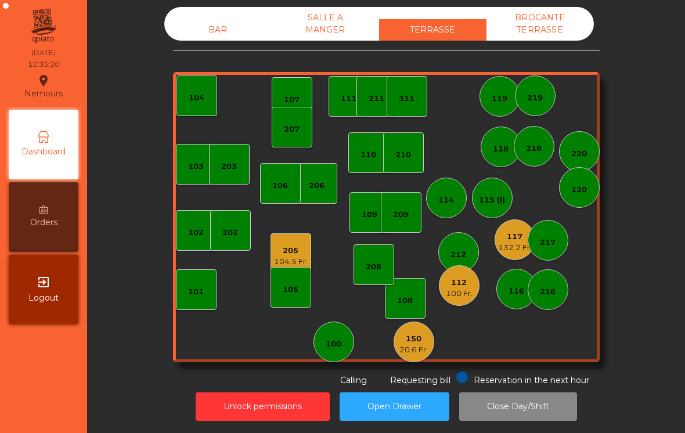
click at [414, 360] on div "150 20.6 Fr." at bounding box center [414, 342] width 41 height 41
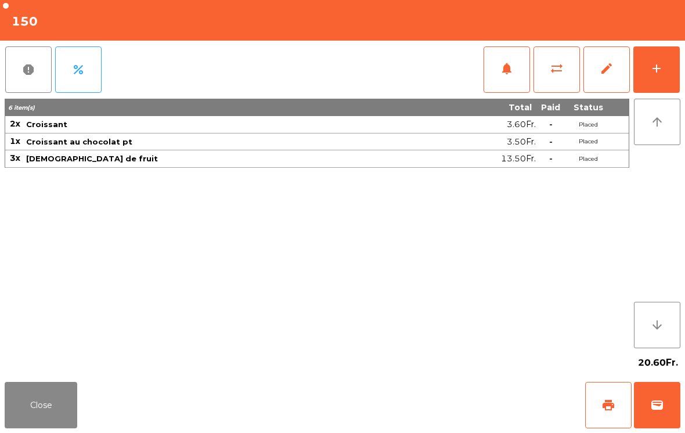
click at [666, 408] on button "wallet" at bounding box center [657, 405] width 46 height 46
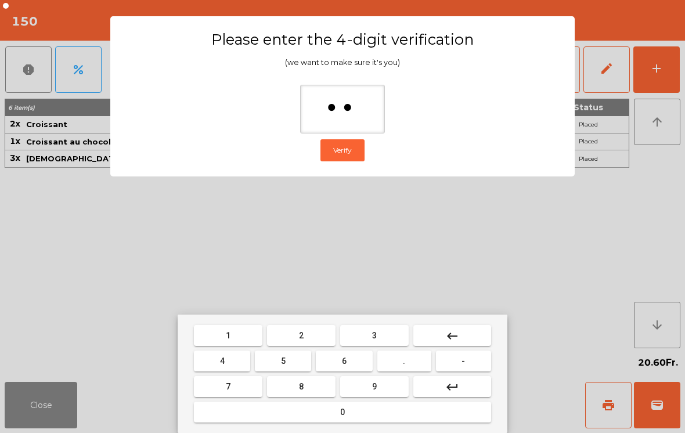
type input "***"
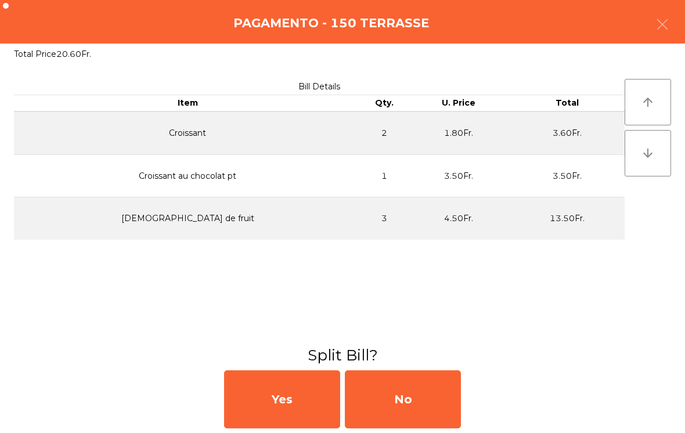
click at [422, 407] on div "No" at bounding box center [403, 399] width 116 height 58
click at [414, 398] on div "No" at bounding box center [403, 399] width 116 height 58
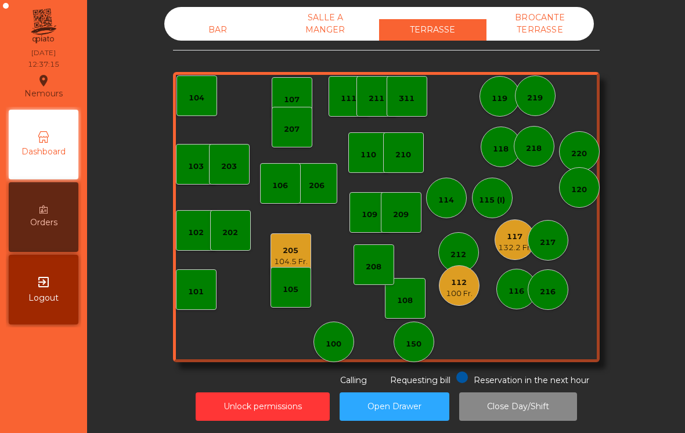
click at [298, 242] on div "205 104.5 Fr." at bounding box center [291, 253] width 34 height 27
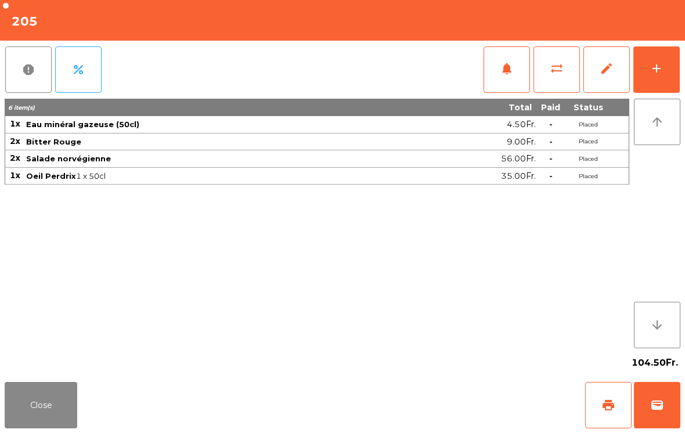
click at [601, 400] on button "print" at bounding box center [608, 405] width 46 height 46
click at [30, 428] on button "Close" at bounding box center [41, 405] width 73 height 46
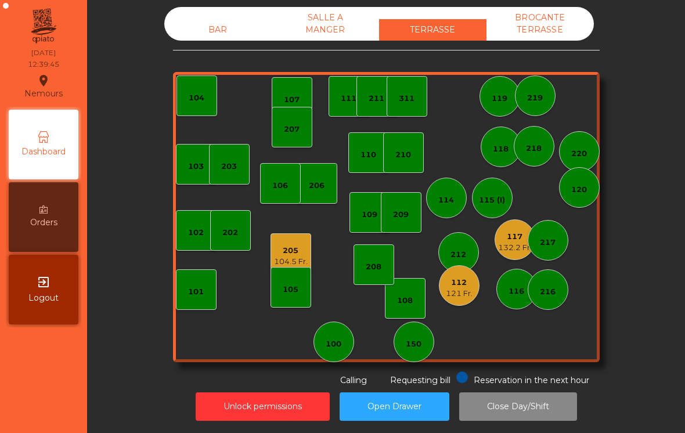
click at [47, 401] on nav "Nemours location_on [DATE] 12:39:45 Dashboard Orders exit_to_app Logout" at bounding box center [43, 216] width 87 height 433
click at [460, 296] on div "121 Fr." at bounding box center [459, 294] width 27 height 12
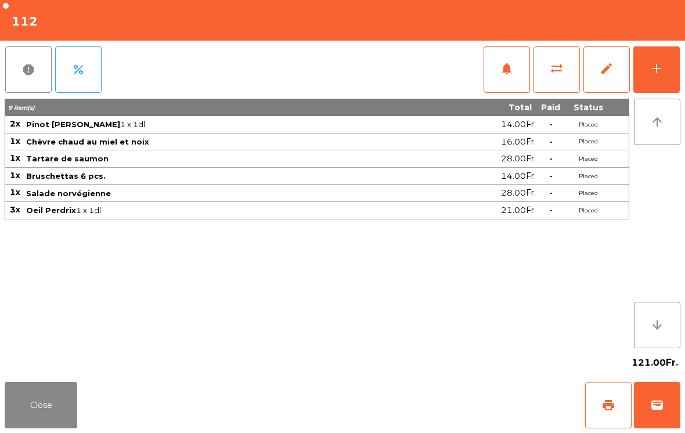
click at [649, 54] on button "add" at bounding box center [657, 69] width 46 height 46
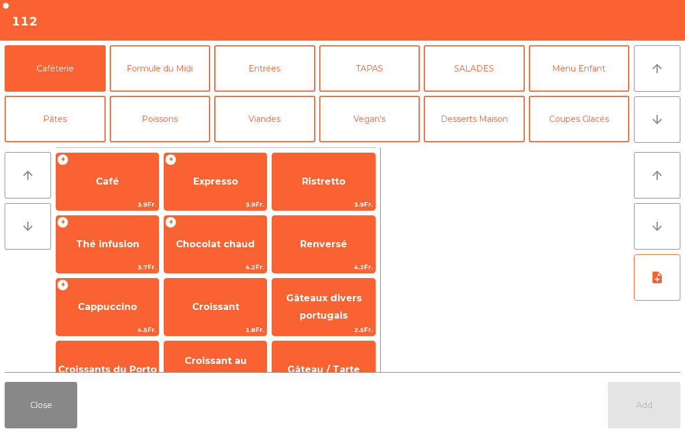
scroll to position [9, 0]
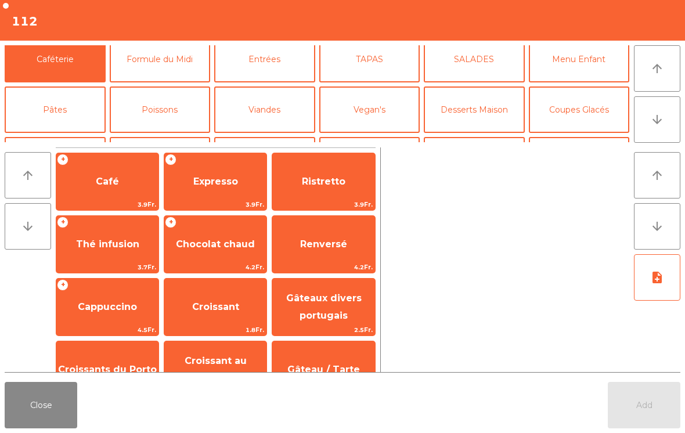
click at [58, 137] on button "Mineral" at bounding box center [55, 160] width 101 height 46
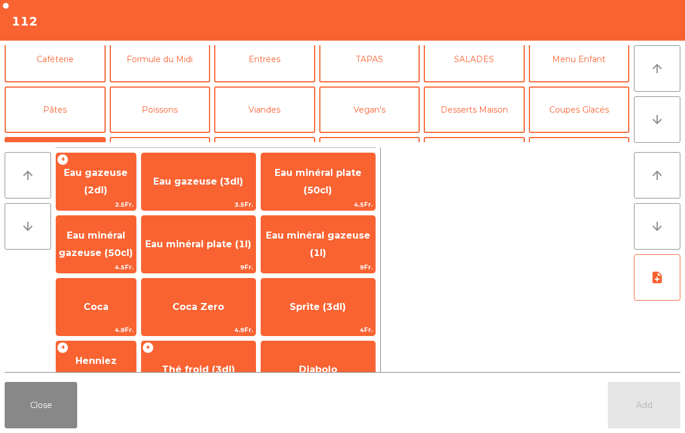
click at [321, 244] on span "Eau minéral gazeuse (1l)" at bounding box center [318, 244] width 114 height 49
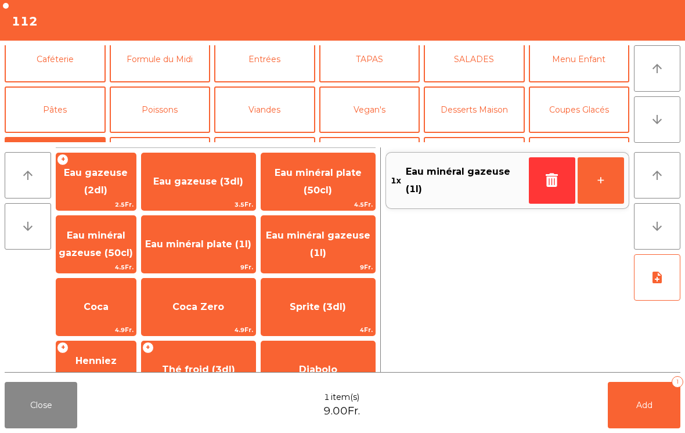
scroll to position [93, 0]
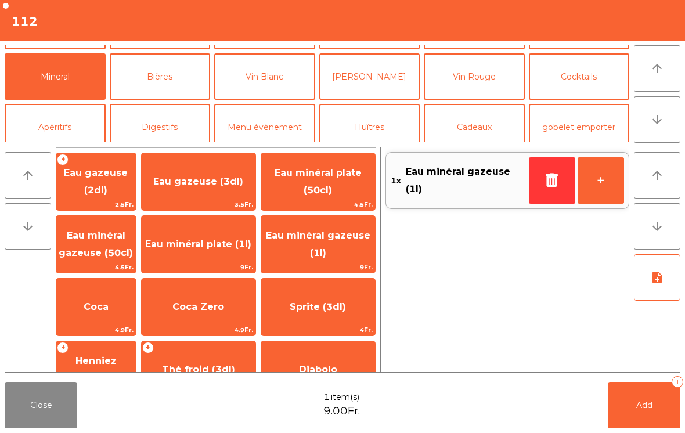
click at [660, 396] on button "Add 1" at bounding box center [644, 405] width 73 height 46
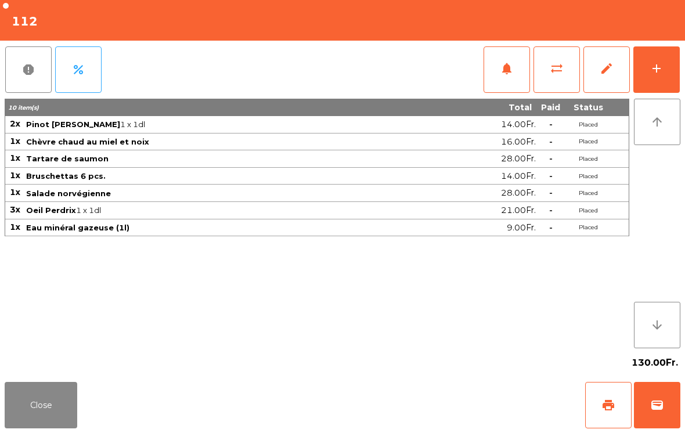
click at [60, 419] on button "Close" at bounding box center [41, 405] width 73 height 46
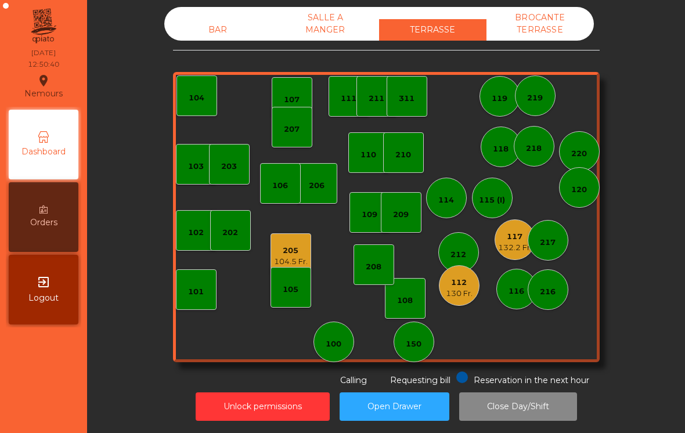
click at [298, 250] on div "205" at bounding box center [291, 251] width 34 height 12
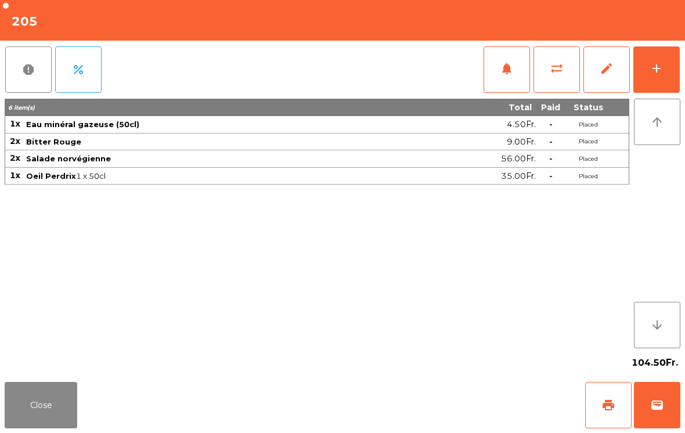
click at [670, 88] on button "add" at bounding box center [657, 69] width 46 height 46
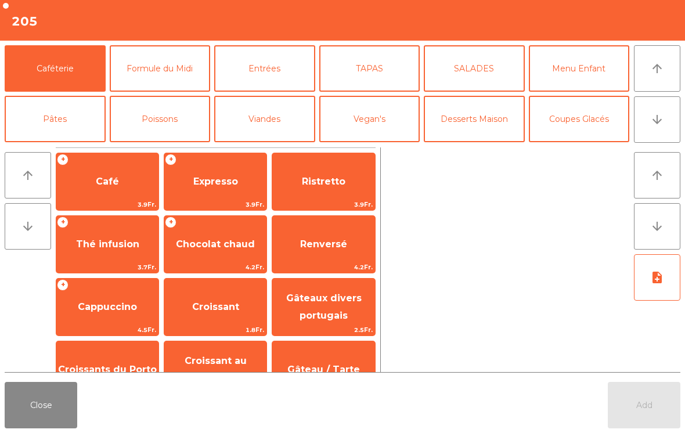
click at [217, 172] on span "Expresso" at bounding box center [215, 181] width 102 height 31
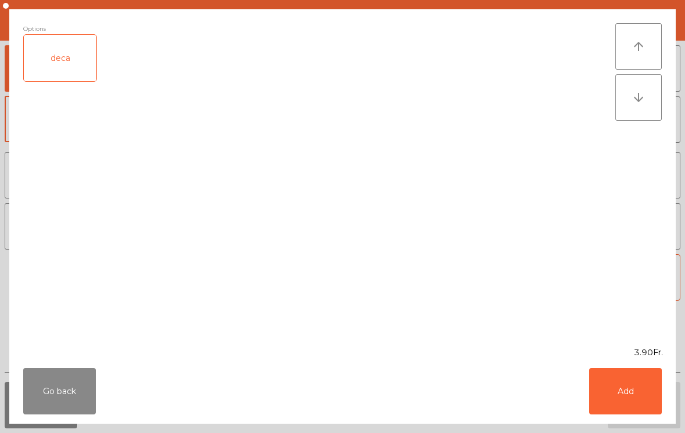
click at [659, 404] on button "Add" at bounding box center [625, 391] width 73 height 46
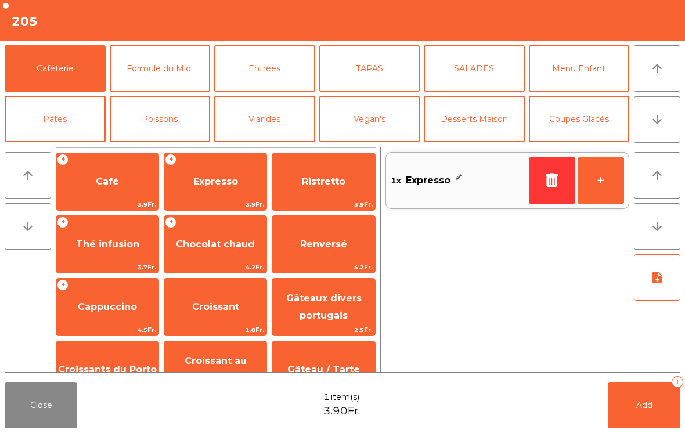
click at [658, 404] on button "Add 1" at bounding box center [644, 405] width 73 height 46
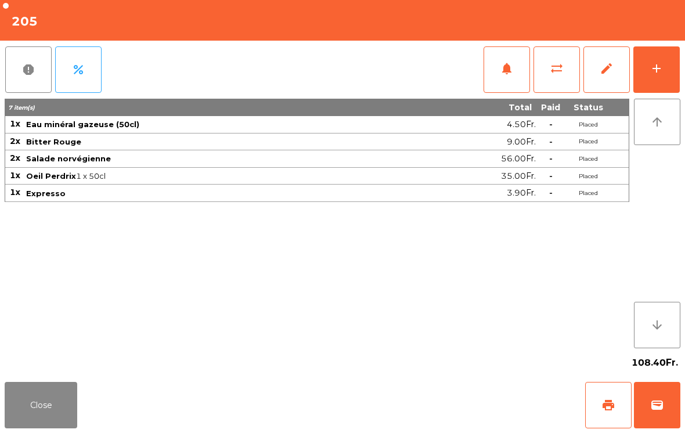
click at [54, 389] on button "Close" at bounding box center [41, 405] width 73 height 46
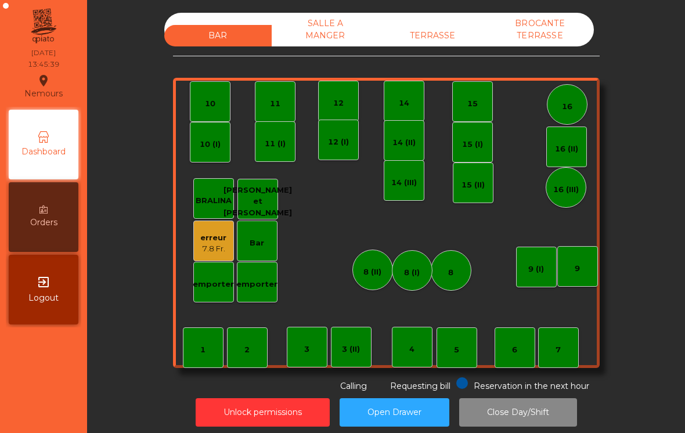
click at [447, 43] on div "TERRASSE" at bounding box center [432, 35] width 107 height 21
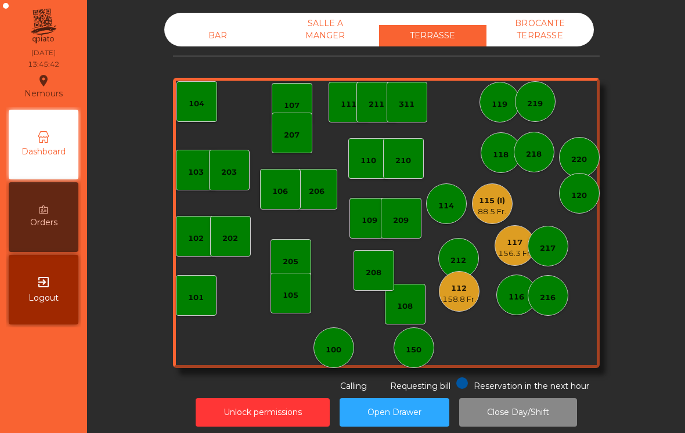
click at [466, 291] on div "112" at bounding box center [459, 289] width 34 height 12
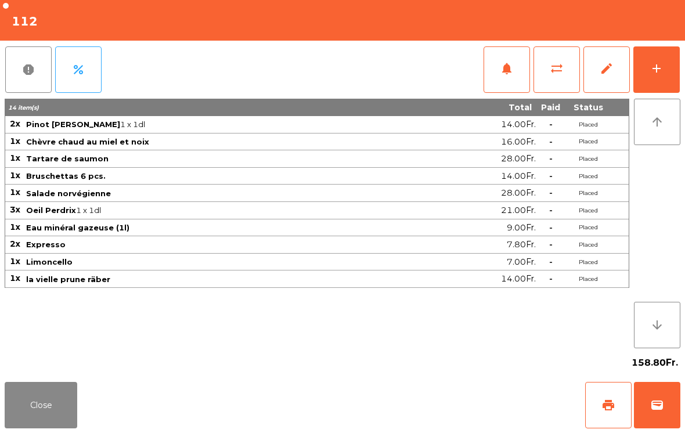
click at [59, 402] on button "Close" at bounding box center [41, 405] width 73 height 46
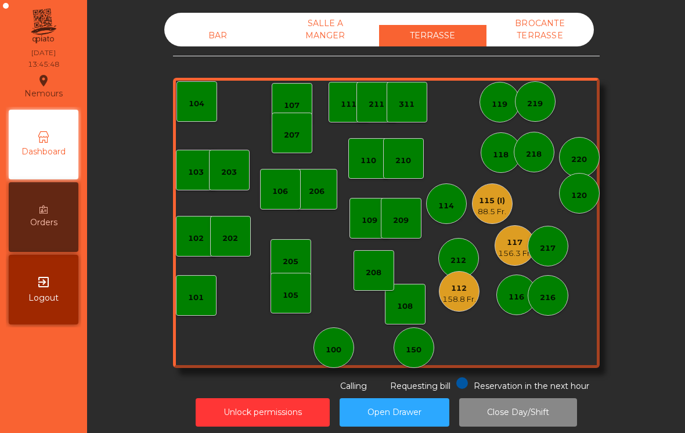
click at [517, 249] on div "156.3 Fr." at bounding box center [515, 254] width 34 height 12
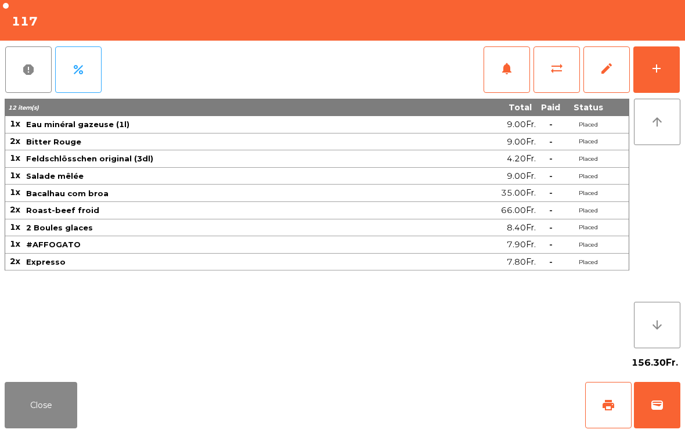
click at [60, 412] on button "Close" at bounding box center [41, 405] width 73 height 46
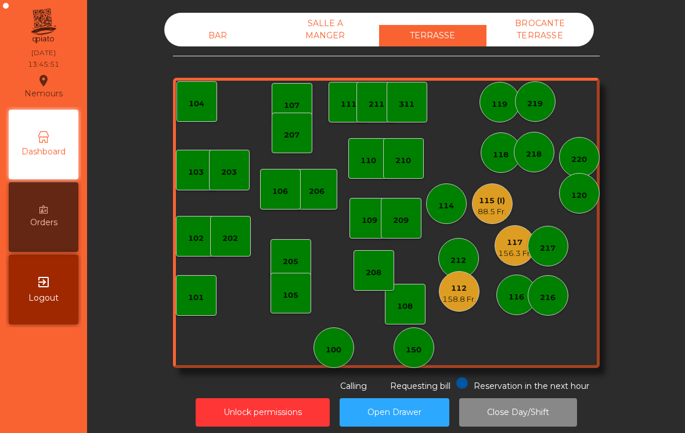
click at [490, 208] on div "88.5 Fr." at bounding box center [492, 212] width 28 height 12
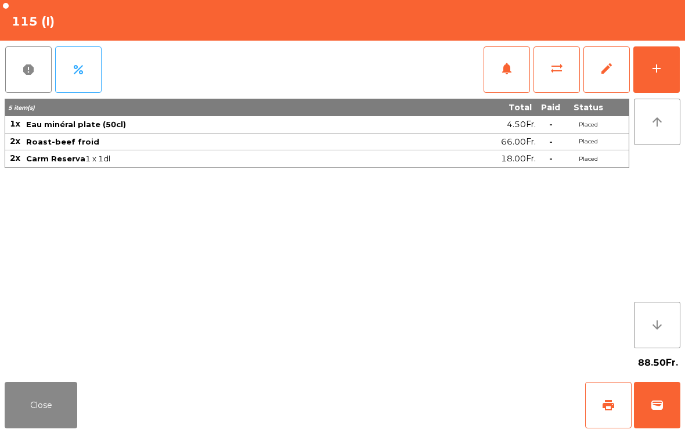
click at [57, 415] on button "Close" at bounding box center [41, 405] width 73 height 46
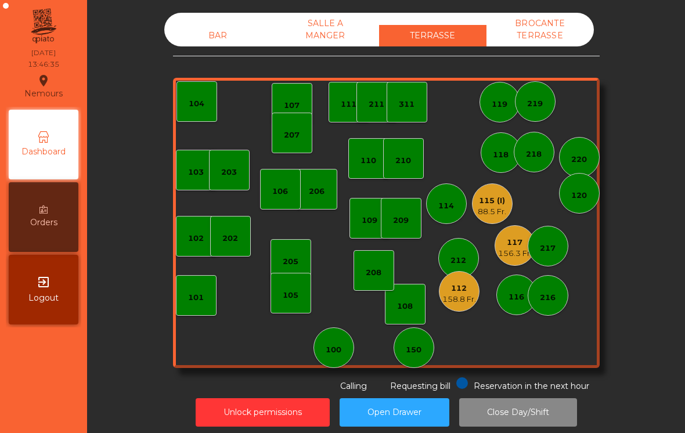
click at [499, 209] on div "88.5 Fr." at bounding box center [492, 212] width 28 height 12
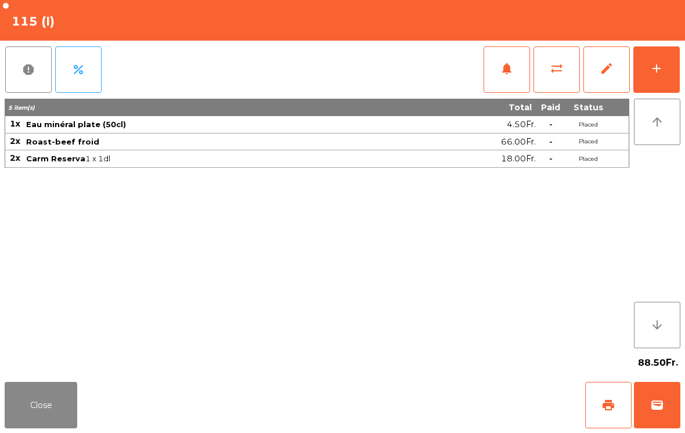
click at [41, 405] on button "Close" at bounding box center [41, 405] width 73 height 46
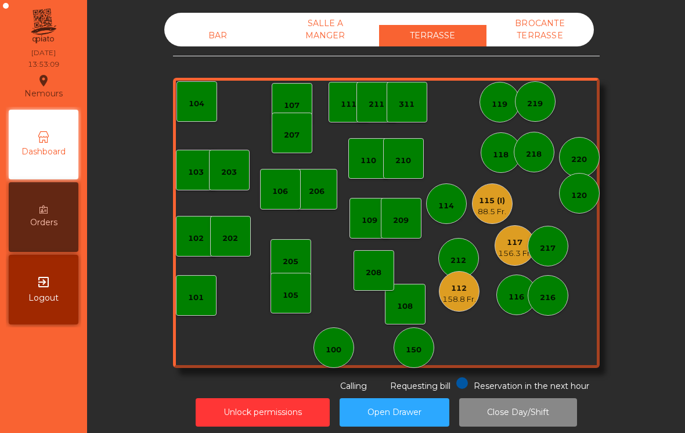
click at [505, 108] on div "119" at bounding box center [500, 105] width 16 height 12
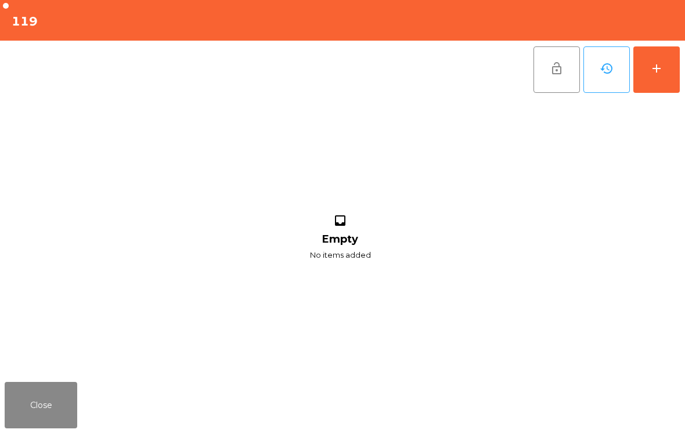
click at [657, 73] on div "add" at bounding box center [657, 69] width 14 height 14
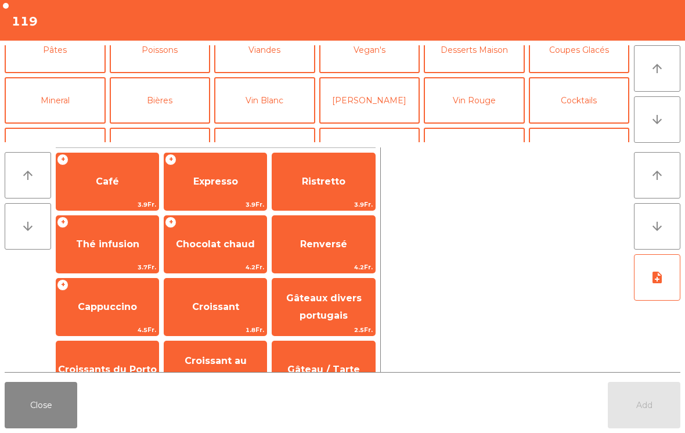
scroll to position [72, 0]
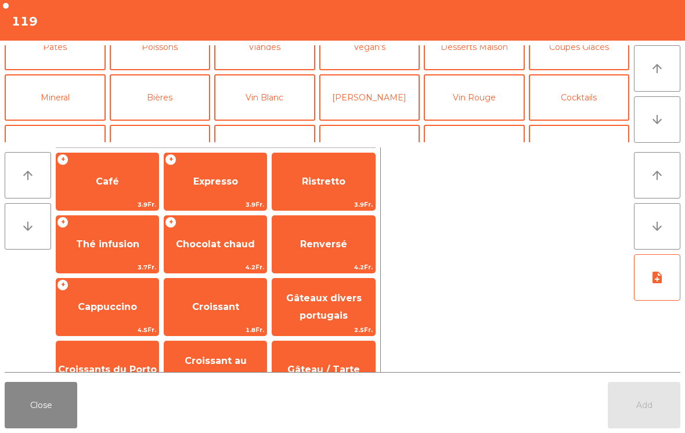
click at [272, 105] on button "Vin Blanc" at bounding box center [264, 97] width 101 height 46
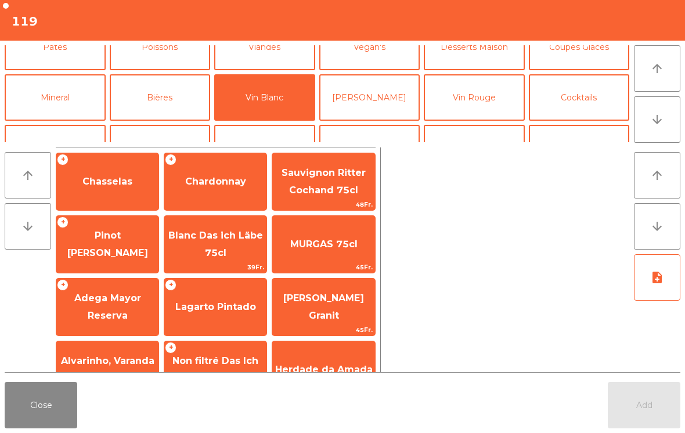
click at [225, 189] on span "Chardonnay" at bounding box center [215, 181] width 102 height 31
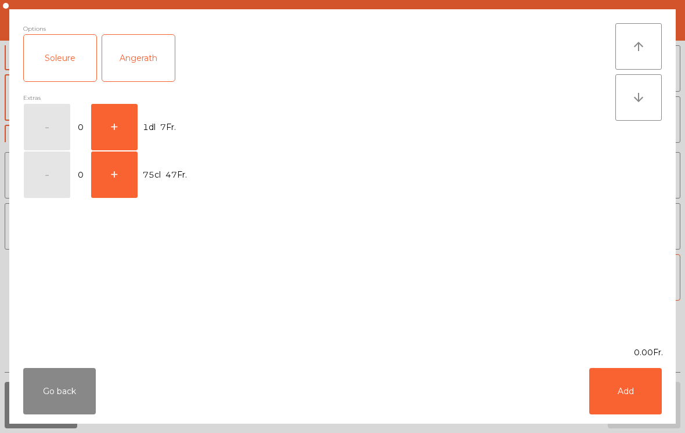
click at [123, 125] on button "+" at bounding box center [114, 127] width 46 height 46
click at [602, 387] on button "Add" at bounding box center [625, 391] width 73 height 46
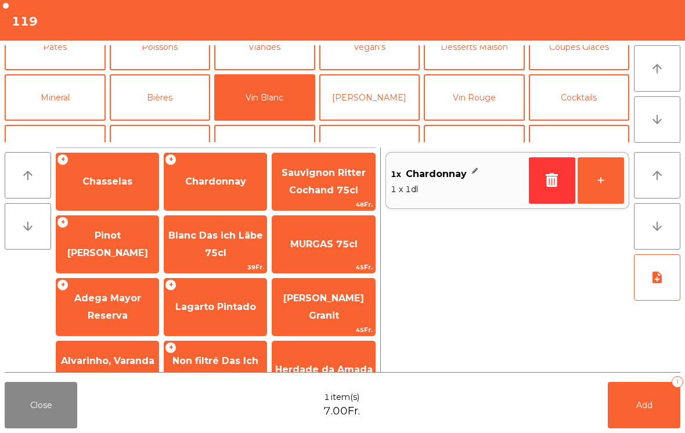
click at [609, 181] on button "+" at bounding box center [601, 180] width 46 height 46
click at [609, 180] on button "+" at bounding box center [601, 180] width 46 height 46
click at [649, 413] on button "Add 3" at bounding box center [644, 405] width 73 height 46
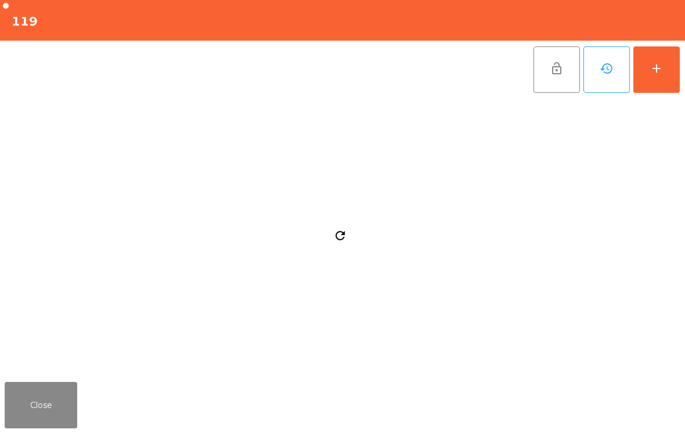
click at [59, 427] on button "Close" at bounding box center [41, 405] width 73 height 46
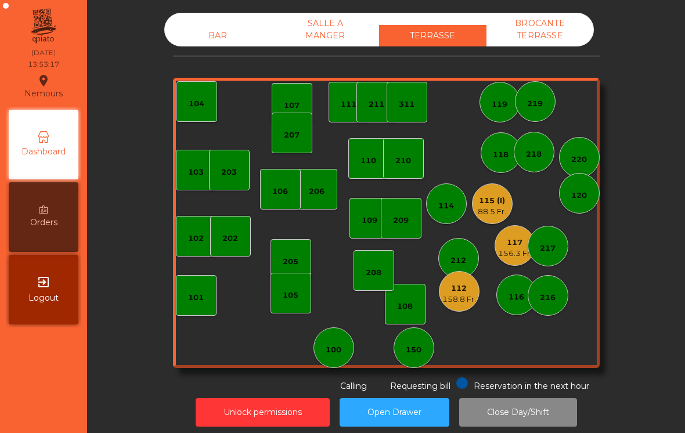
click at [478, 218] on div "115 (I) 88.5 Fr." at bounding box center [492, 203] width 41 height 41
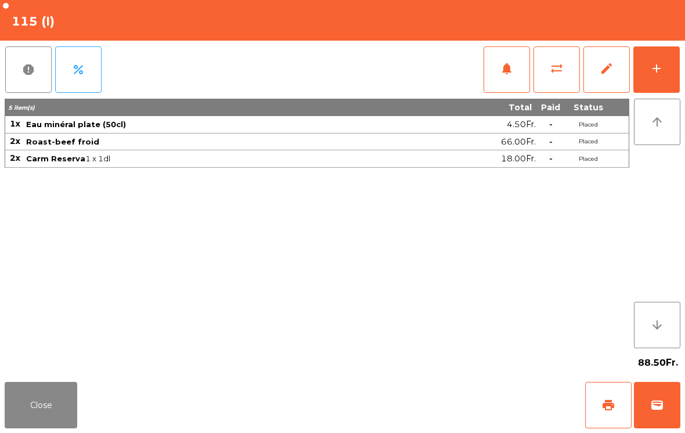
click at [34, 401] on button "Close" at bounding box center [41, 405] width 73 height 46
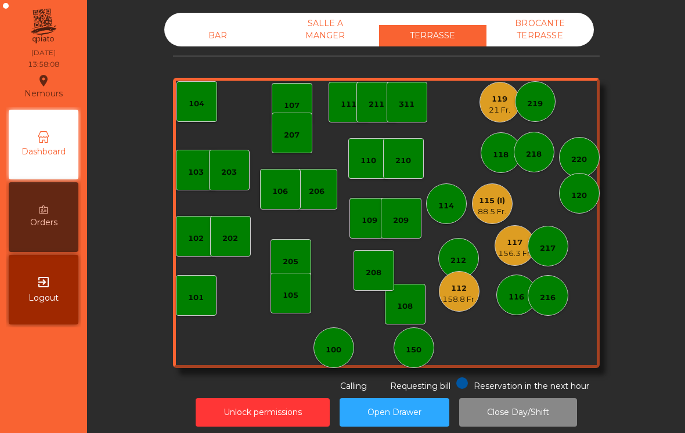
click at [512, 247] on div "117" at bounding box center [515, 243] width 34 height 12
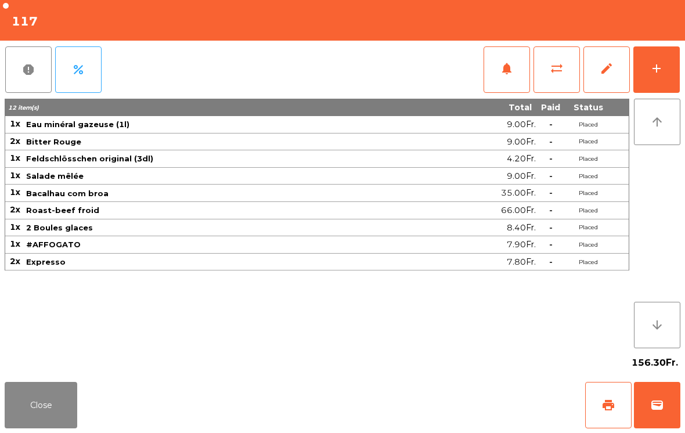
click at [655, 423] on button "wallet" at bounding box center [657, 405] width 46 height 46
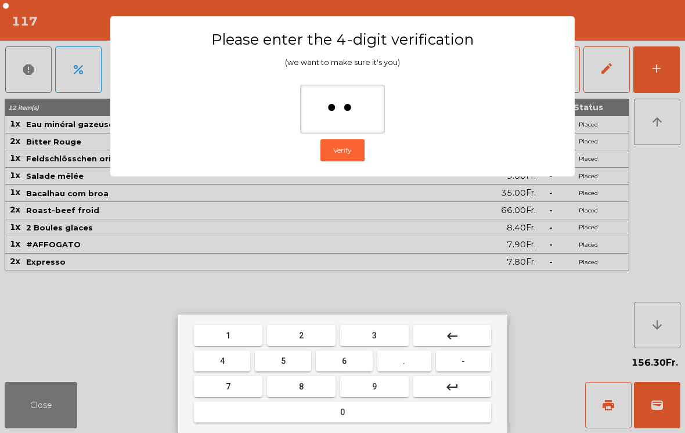
type input "***"
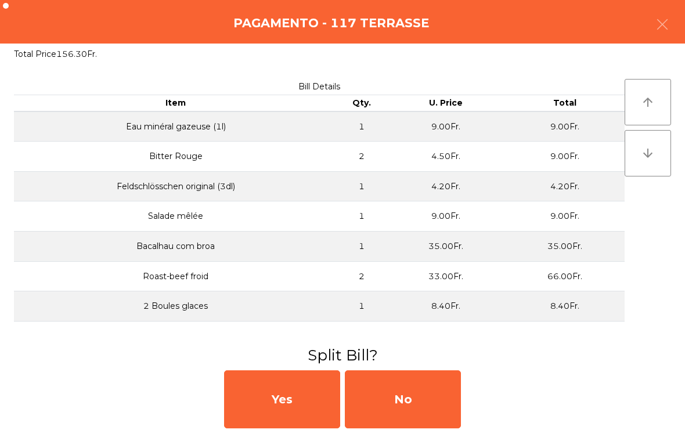
click at [427, 388] on div "No" at bounding box center [403, 399] width 116 height 58
click at [407, 397] on div "MB" at bounding box center [403, 399] width 116 height 58
click at [401, 409] on div "No" at bounding box center [403, 399] width 116 height 58
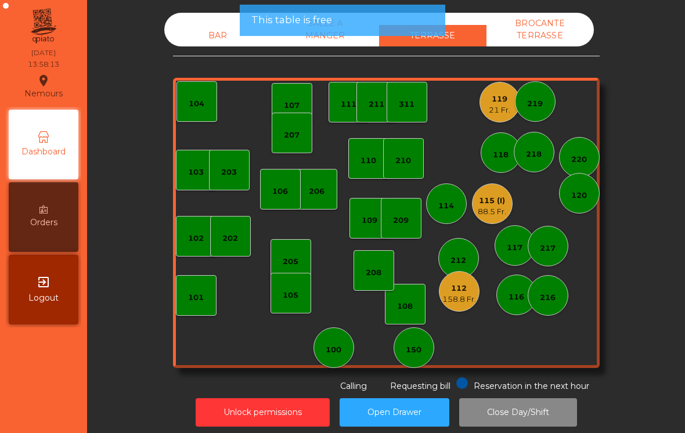
click at [410, 401] on button "Open Drawer" at bounding box center [395, 412] width 110 height 28
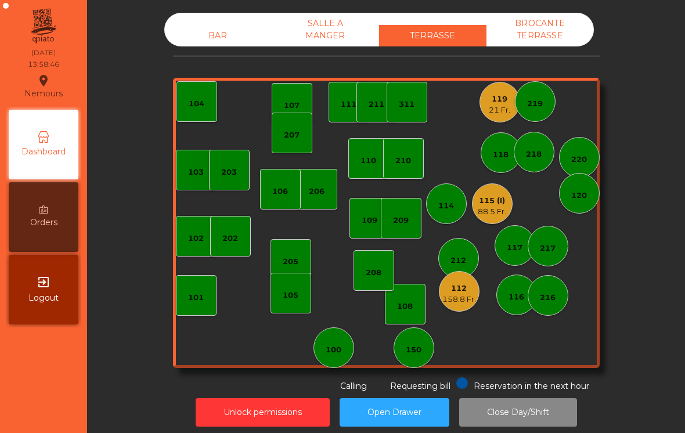
click at [466, 280] on div "112 158.8 Fr." at bounding box center [459, 291] width 34 height 27
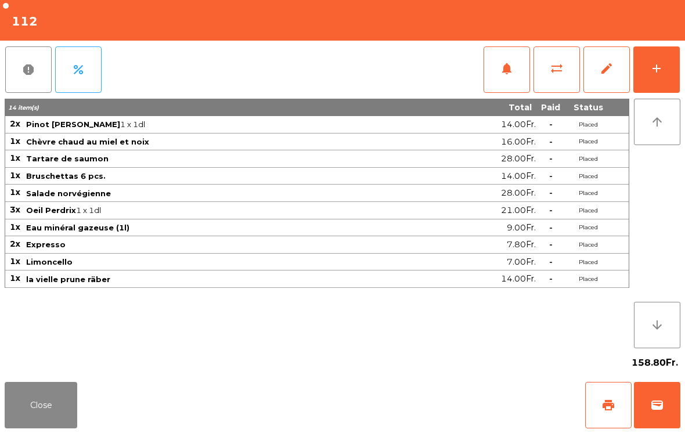
click at [595, 423] on button "print" at bounding box center [608, 405] width 46 height 46
click at [97, 415] on div "Close print wallet" at bounding box center [342, 405] width 685 height 56
click at [68, 423] on button "Close" at bounding box center [41, 405] width 73 height 46
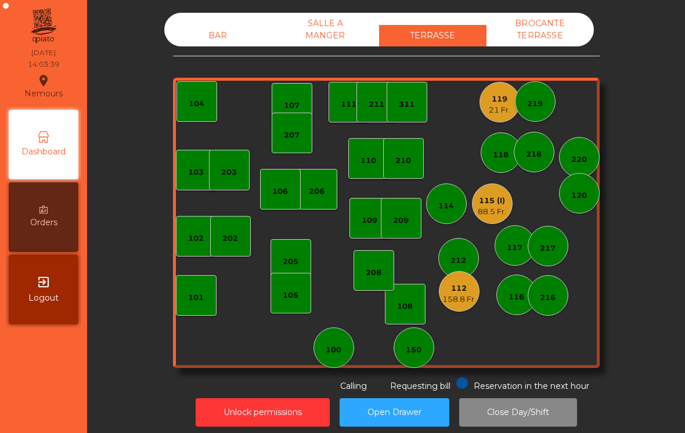
click at [458, 295] on div "158.8 Fr." at bounding box center [459, 300] width 34 height 12
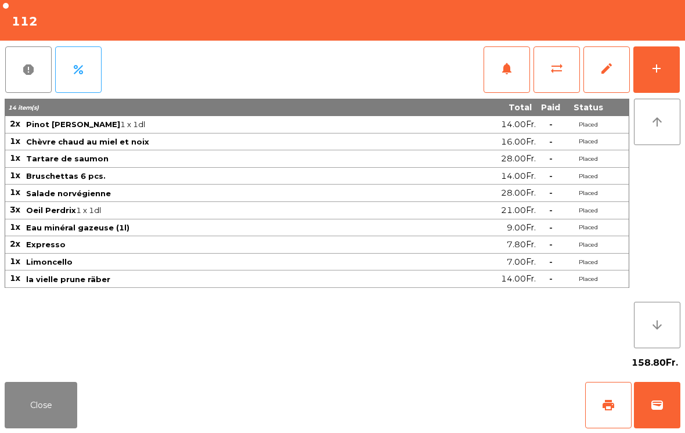
click at [661, 428] on button "wallet" at bounding box center [657, 405] width 46 height 46
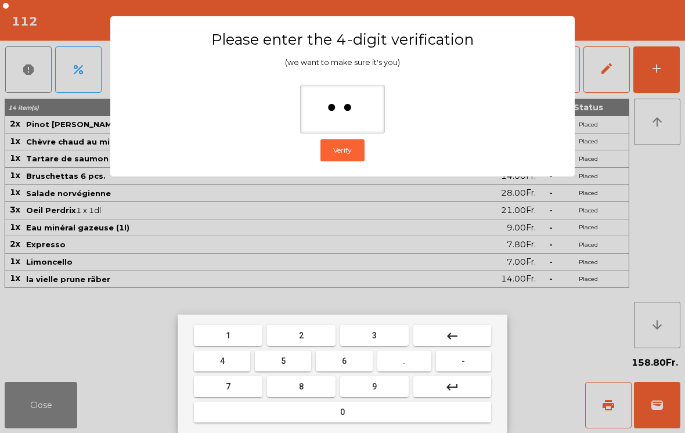
type input "***"
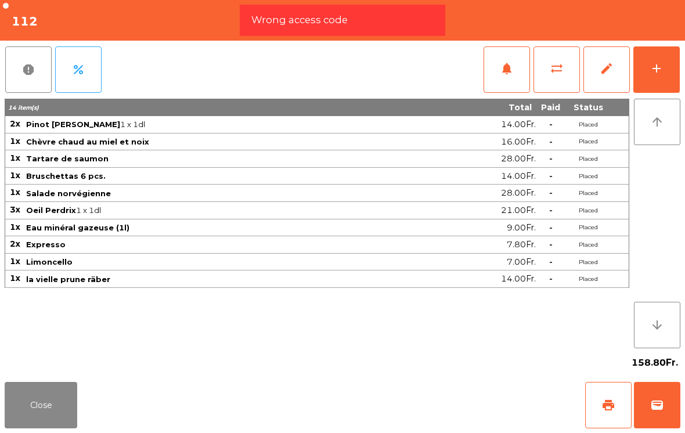
click at [668, 405] on button "wallet" at bounding box center [657, 405] width 46 height 46
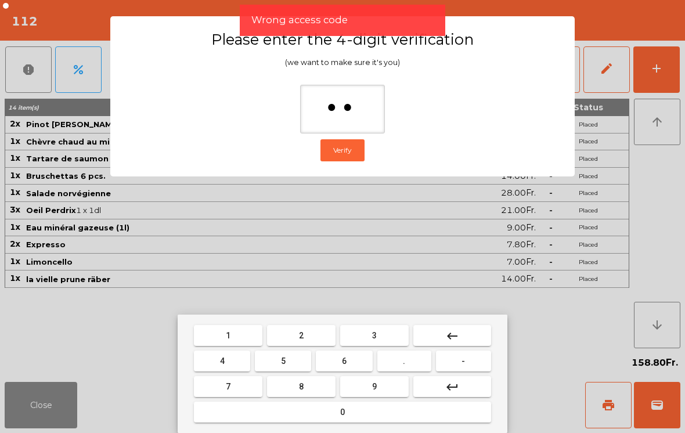
type input "***"
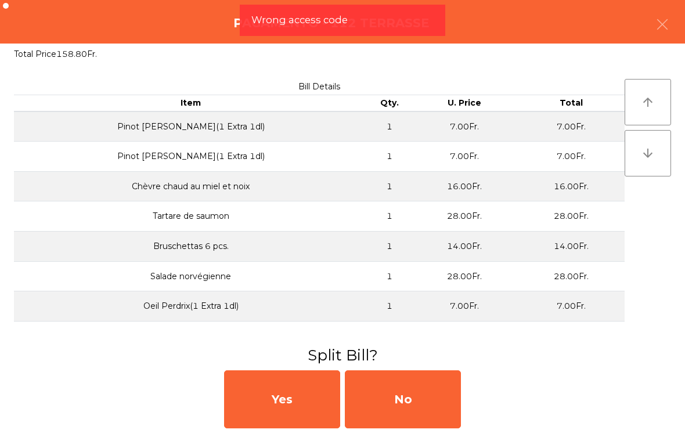
click at [436, 409] on div "No" at bounding box center [403, 399] width 116 height 58
click at [442, 412] on div "No" at bounding box center [403, 399] width 116 height 58
click at [441, 400] on div "No" at bounding box center [403, 399] width 116 height 58
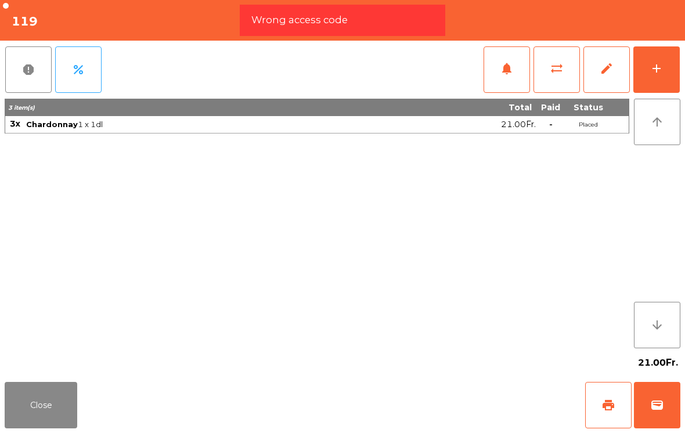
click at [662, 397] on button "wallet" at bounding box center [657, 405] width 46 height 46
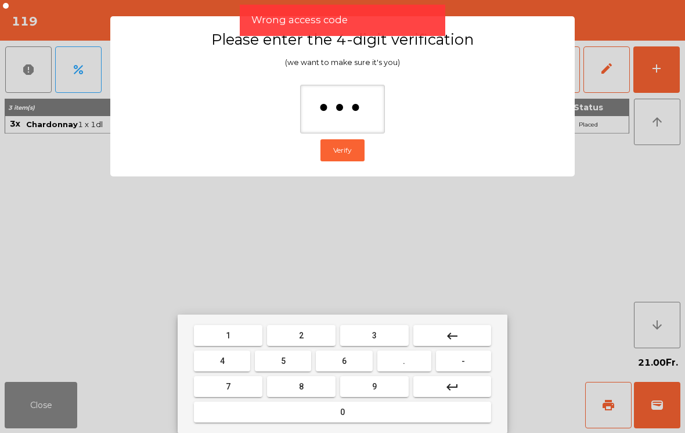
type input "****"
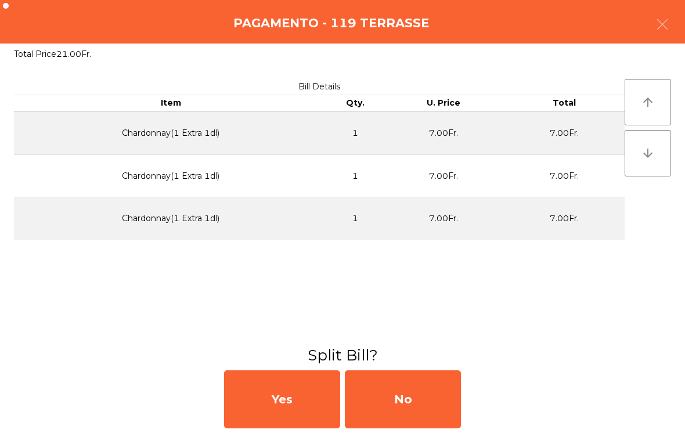
click at [426, 397] on div "No" at bounding box center [403, 399] width 116 height 58
click at [426, 397] on div "MB" at bounding box center [403, 399] width 116 height 58
click at [420, 400] on div "No" at bounding box center [403, 399] width 116 height 58
click at [418, 401] on div "No" at bounding box center [403, 399] width 116 height 58
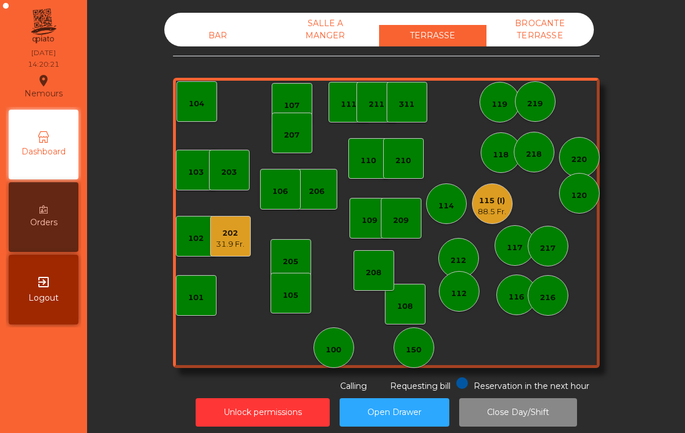
click at [296, 133] on div "207" at bounding box center [292, 135] width 16 height 12
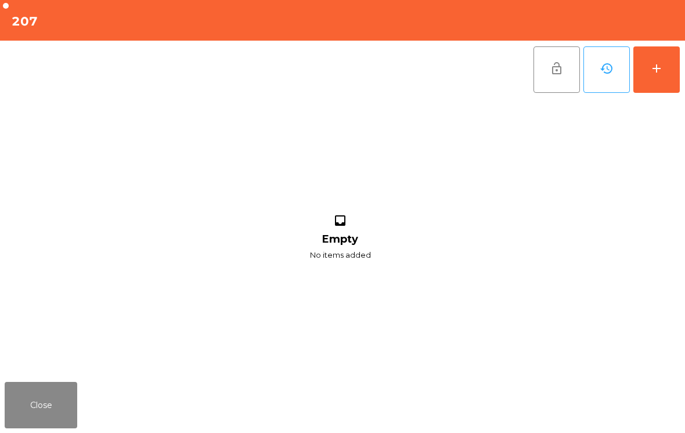
click at [659, 79] on button "add" at bounding box center [657, 69] width 46 height 46
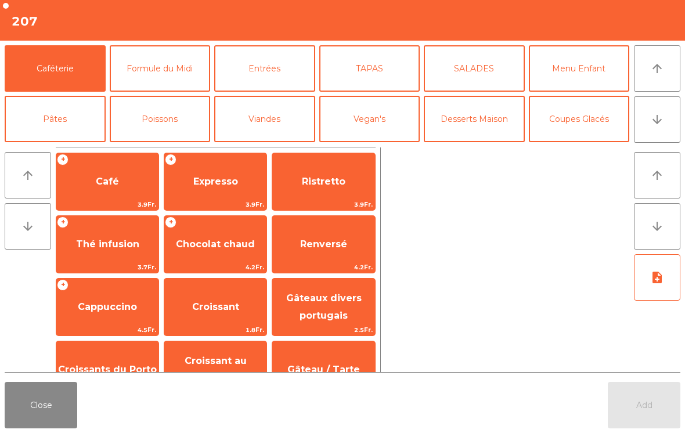
click at [109, 185] on span "Café" at bounding box center [107, 181] width 23 height 11
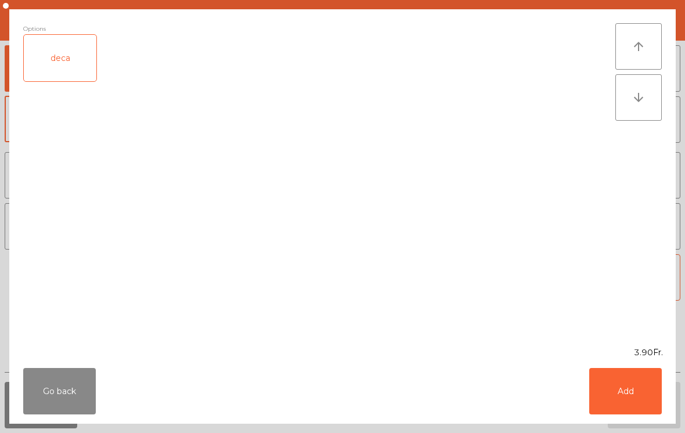
click at [62, 60] on div "deca" at bounding box center [60, 58] width 73 height 46
click at [603, 404] on button "Add" at bounding box center [625, 391] width 73 height 46
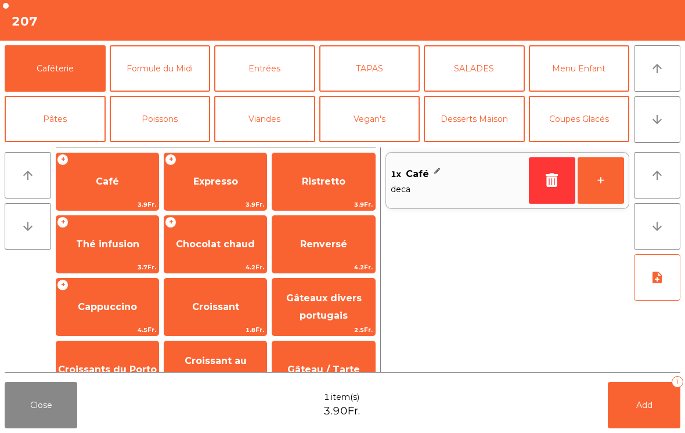
click at [180, 181] on span "Expresso" at bounding box center [215, 181] width 102 height 31
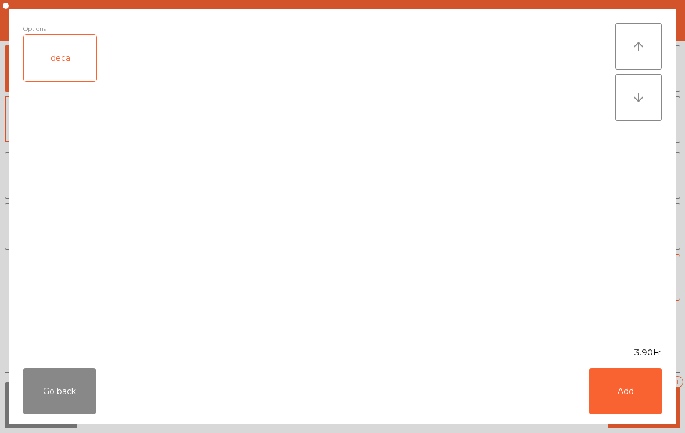
click at [626, 401] on button "Add" at bounding box center [625, 391] width 73 height 46
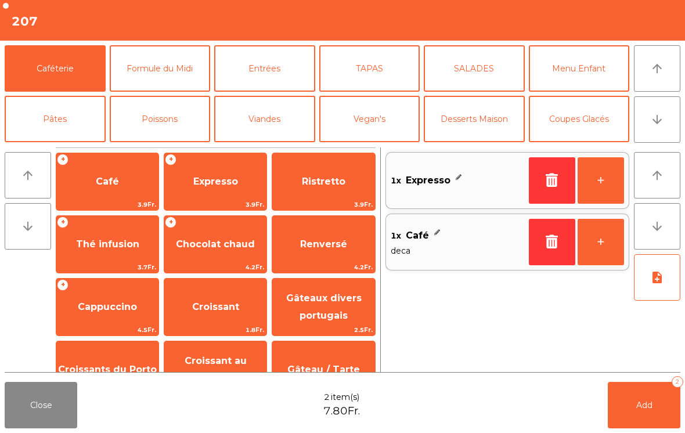
click at [592, 127] on button "Coupes Glacés" at bounding box center [579, 119] width 101 height 46
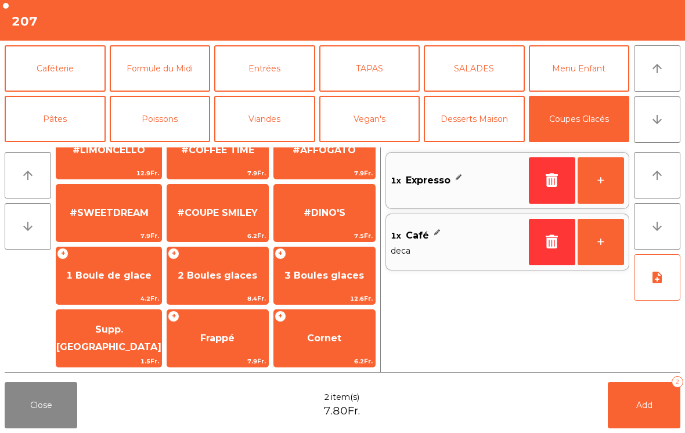
click at [237, 274] on span "2 Boules glaces" at bounding box center [218, 275] width 80 height 11
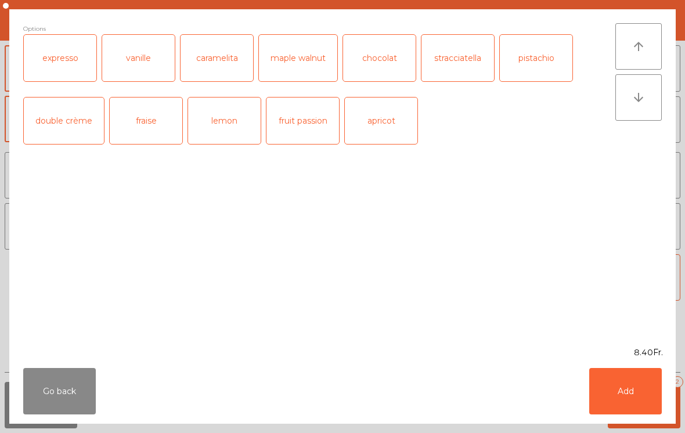
scroll to position [220, 0]
click at [647, 395] on button "Add" at bounding box center [625, 391] width 73 height 46
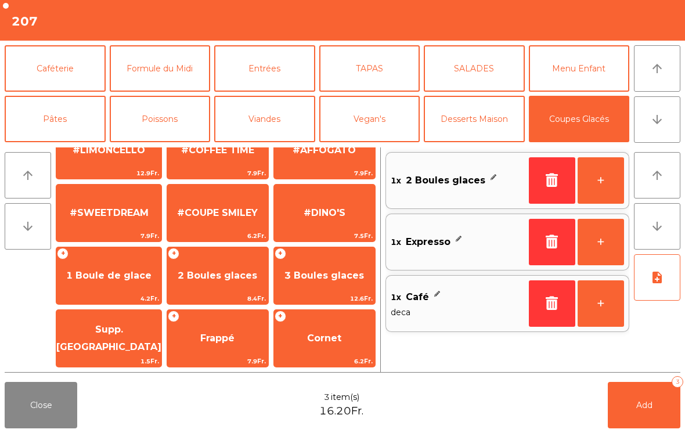
click at [646, 407] on span "Add" at bounding box center [644, 405] width 16 height 10
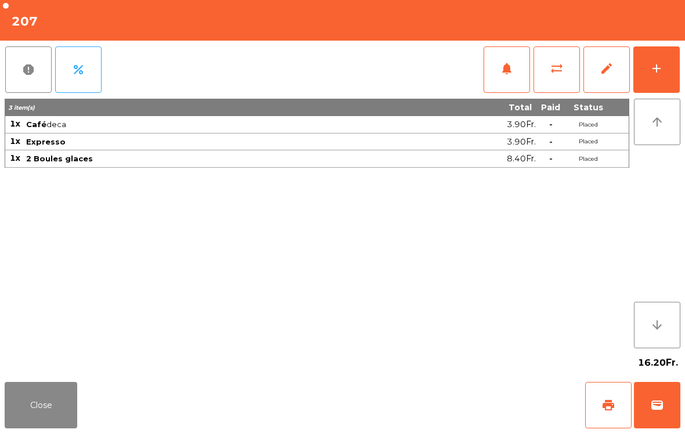
click at [70, 427] on button "Close" at bounding box center [41, 405] width 73 height 46
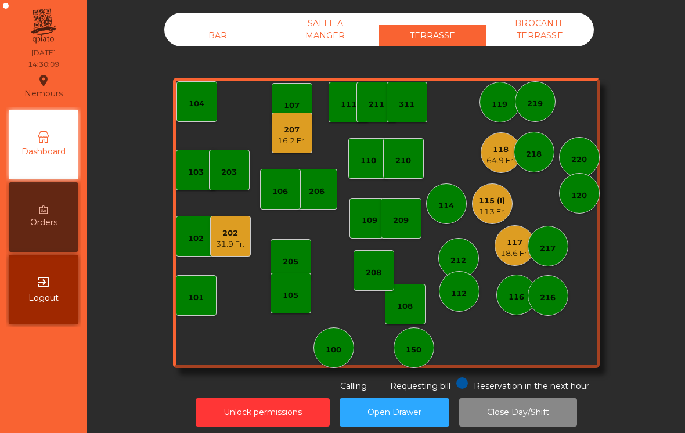
click at [225, 236] on div "202" at bounding box center [230, 234] width 28 height 12
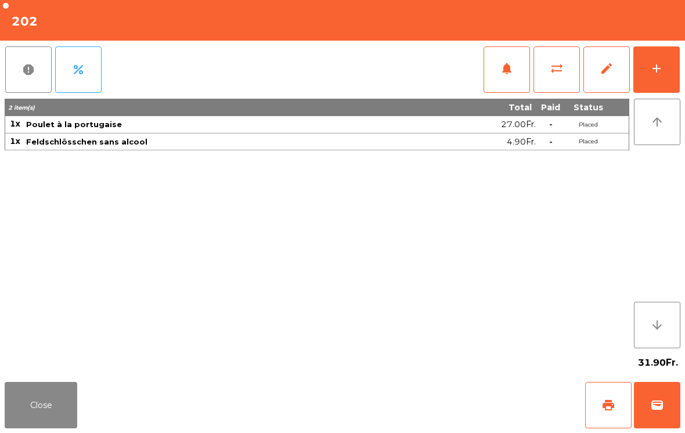
click at [668, 58] on button "add" at bounding box center [657, 69] width 46 height 46
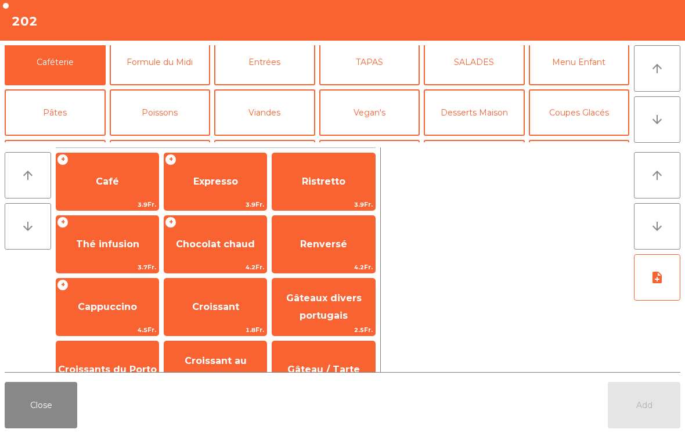
scroll to position [41, 0]
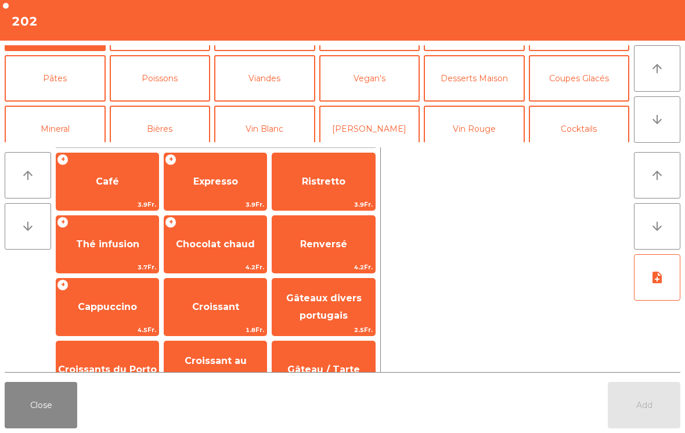
click at [167, 132] on button "Bières" at bounding box center [160, 129] width 101 height 46
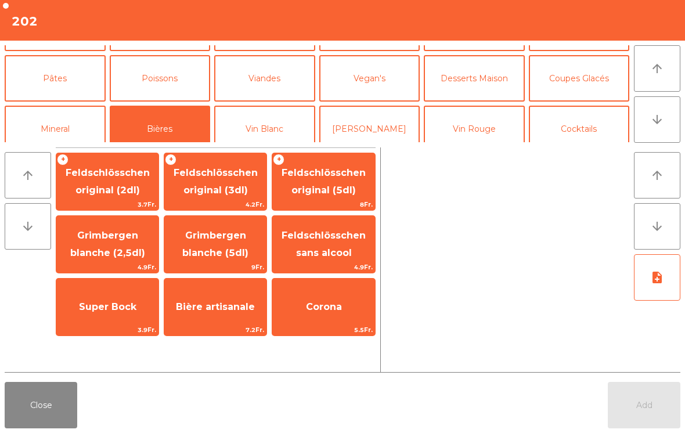
click at [340, 250] on span "Feldschlösschen sans alcool" at bounding box center [324, 244] width 84 height 28
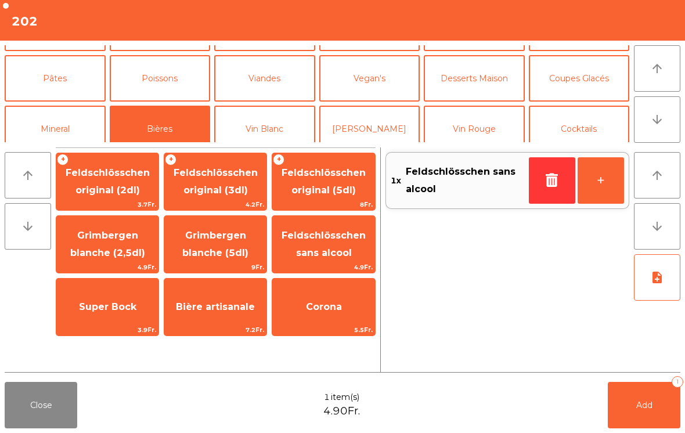
click at [639, 400] on button "Add 1" at bounding box center [644, 405] width 73 height 46
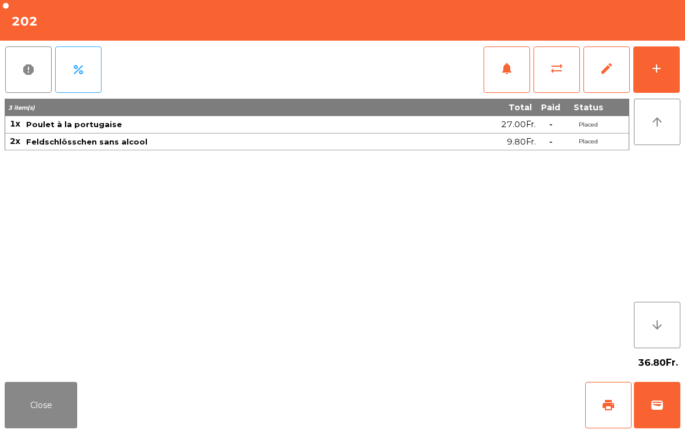
click at [43, 406] on button "Close" at bounding box center [41, 405] width 73 height 46
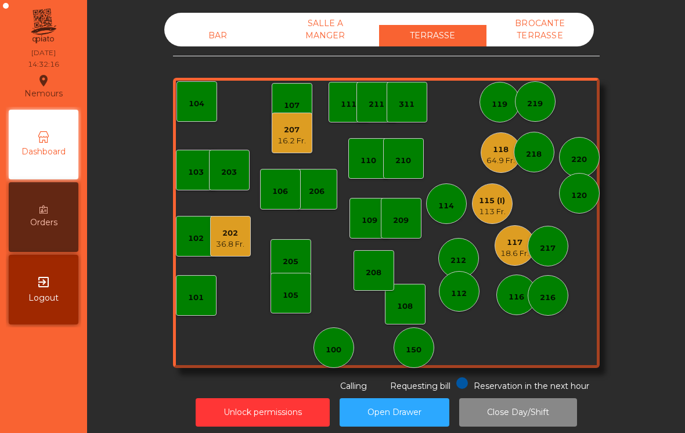
click at [499, 153] on div "118" at bounding box center [501, 150] width 28 height 12
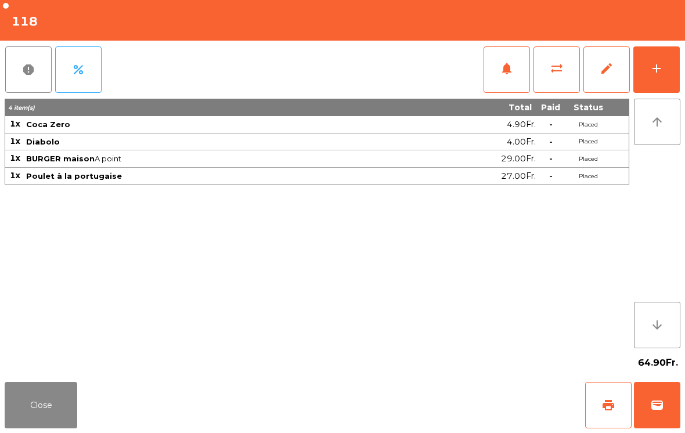
click at [655, 73] on div "add" at bounding box center [657, 69] width 14 height 14
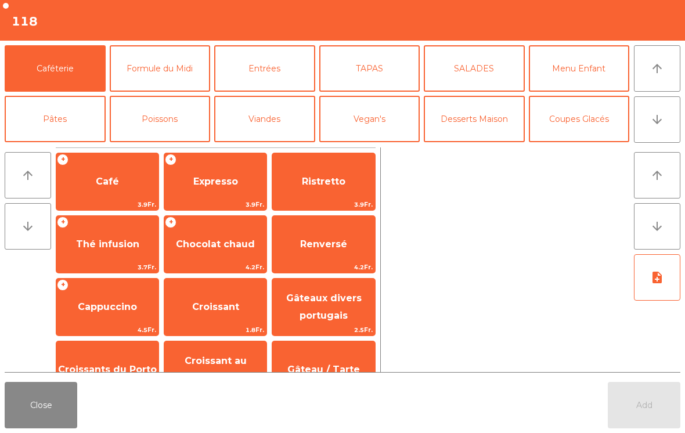
click at [53, 392] on button "Close" at bounding box center [41, 405] width 73 height 46
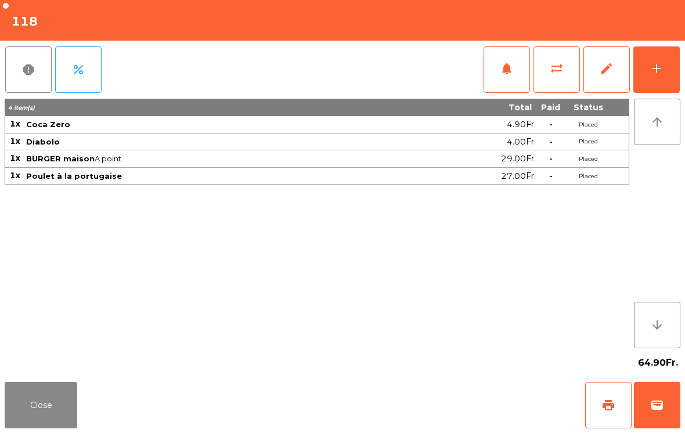
click at [504, 64] on span "notifications" at bounding box center [507, 69] width 14 height 14
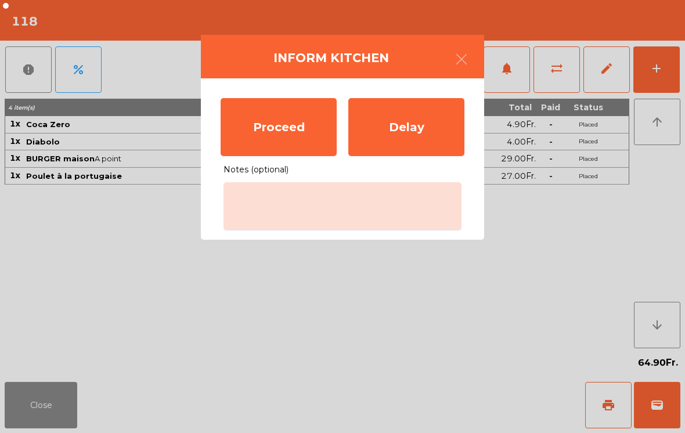
click at [307, 129] on div "Proceed" at bounding box center [279, 127] width 116 height 58
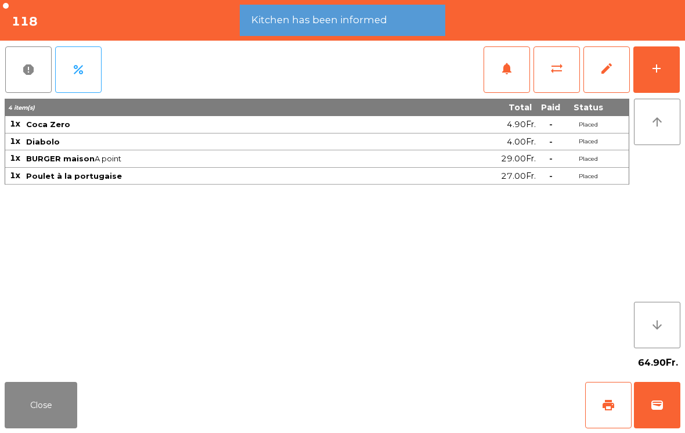
click at [659, 80] on button "add" at bounding box center [657, 69] width 46 height 46
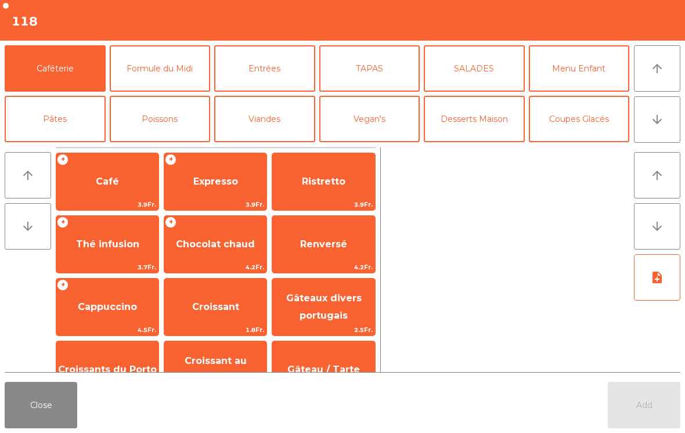
click at [672, 117] on button "arrow_downward" at bounding box center [657, 119] width 46 height 46
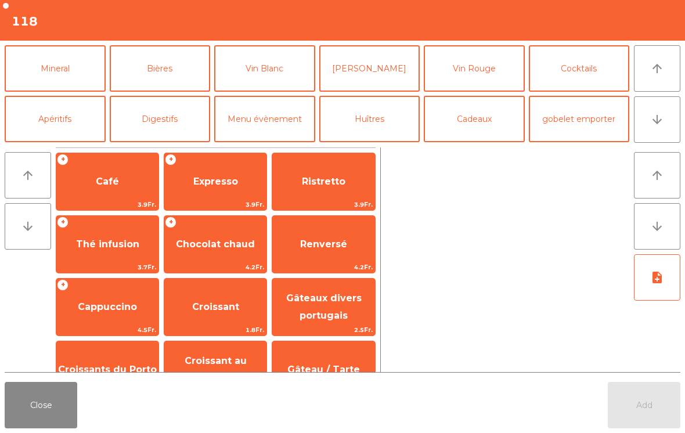
click at [60, 67] on button "Mineral" at bounding box center [55, 68] width 101 height 46
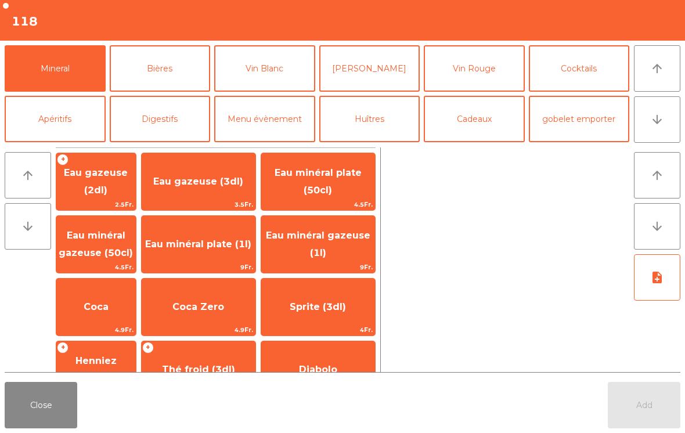
click at [107, 232] on span "Eau minéral gazeuse (50cl)" at bounding box center [96, 244] width 74 height 28
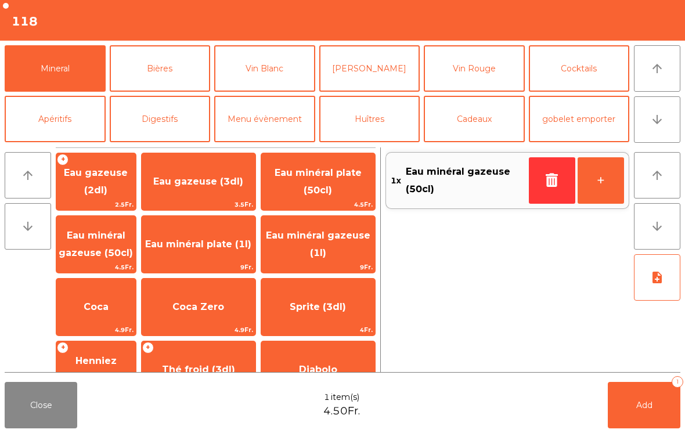
click at [631, 405] on button "Add 1" at bounding box center [644, 405] width 73 height 46
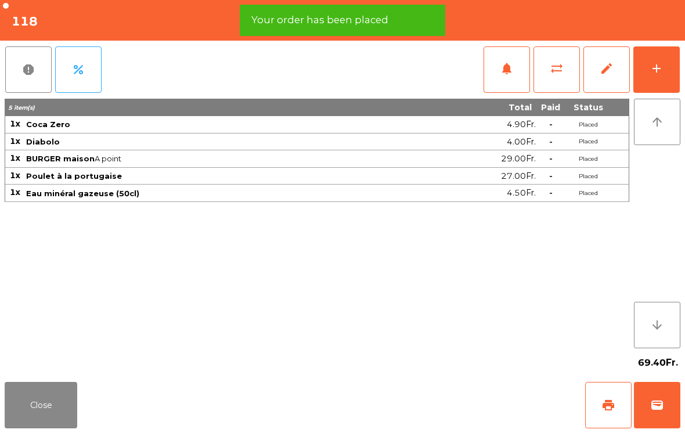
click at [19, 397] on button "Close" at bounding box center [41, 405] width 73 height 46
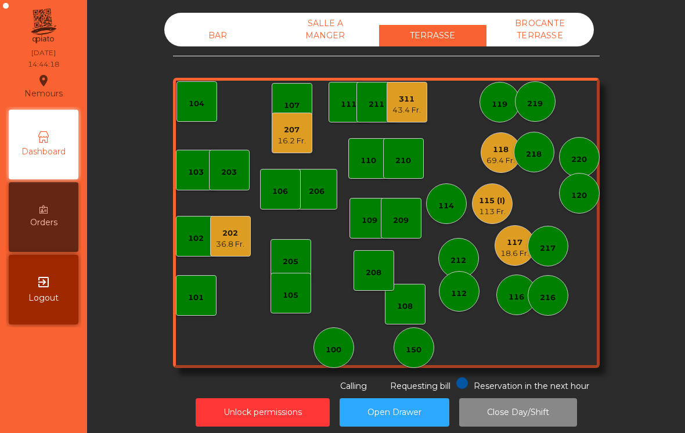
click at [486, 220] on div "115 (I) 113 Fr." at bounding box center [492, 203] width 41 height 41
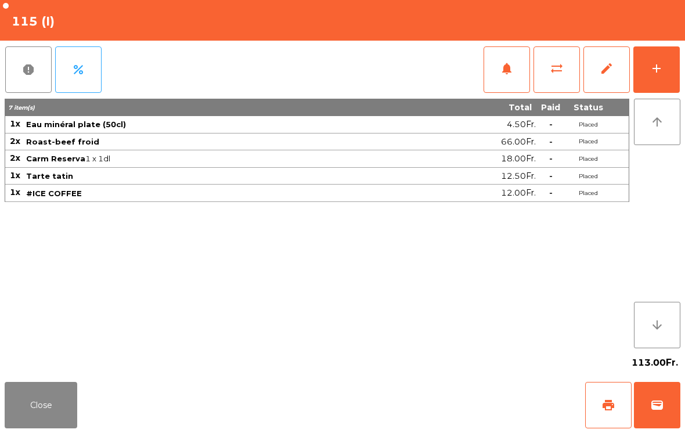
click at [606, 417] on button "print" at bounding box center [608, 405] width 46 height 46
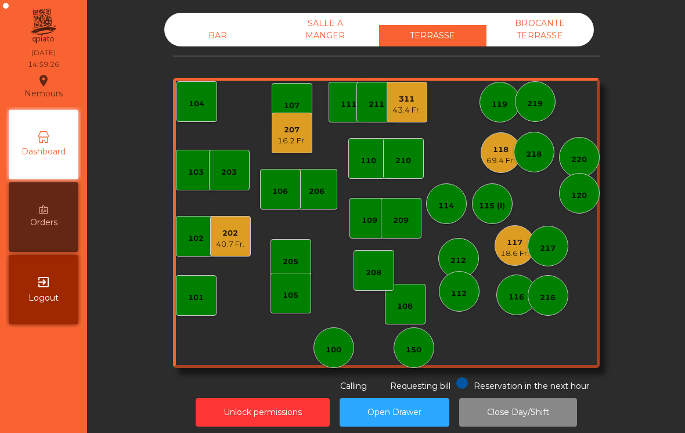
click at [523, 242] on div "117" at bounding box center [515, 243] width 28 height 12
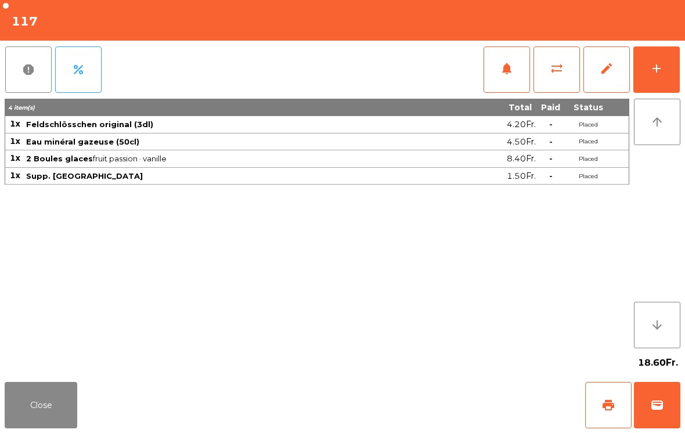
click at [604, 413] on button "print" at bounding box center [608, 405] width 46 height 46
